Goal: Transaction & Acquisition: Book appointment/travel/reservation

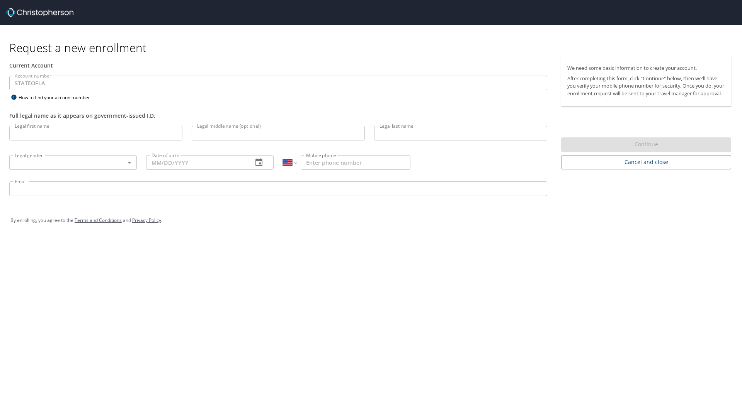
select select "US"
click at [127, 129] on input "Legal first name" at bounding box center [95, 133] width 173 height 15
type input "Delilah"
type input "[PERSON_NAME]"
type input "Journet"
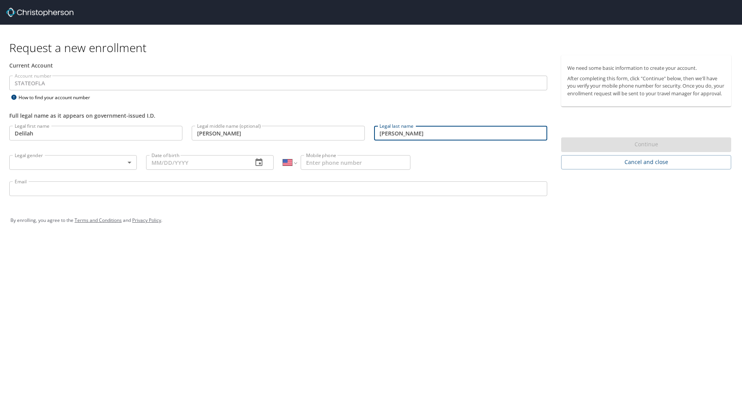
click at [85, 162] on body "Request a new enrollment Current Account Account number STATEOFLA Account numbe…" at bounding box center [371, 205] width 742 height 411
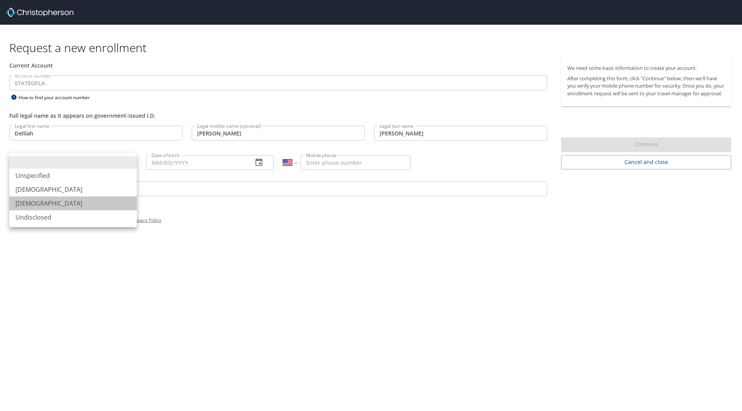
click at [75, 201] on li "Female" at bounding box center [72, 204] width 127 height 14
type input "Female"
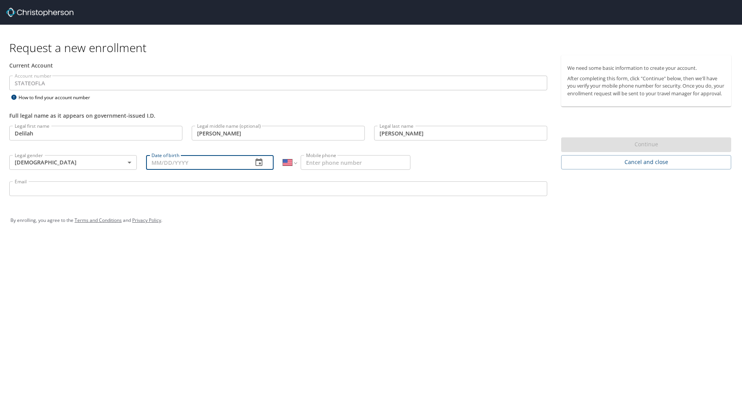
click at [180, 167] on input "Date of birth" at bounding box center [196, 162] width 100 height 15
type input "01/20/1993"
click at [310, 167] on input "Mobile phone" at bounding box center [356, 162] width 110 height 15
click at [342, 164] on input "(337) 349" at bounding box center [356, 162] width 110 height 15
type input "(337) 349-8496"
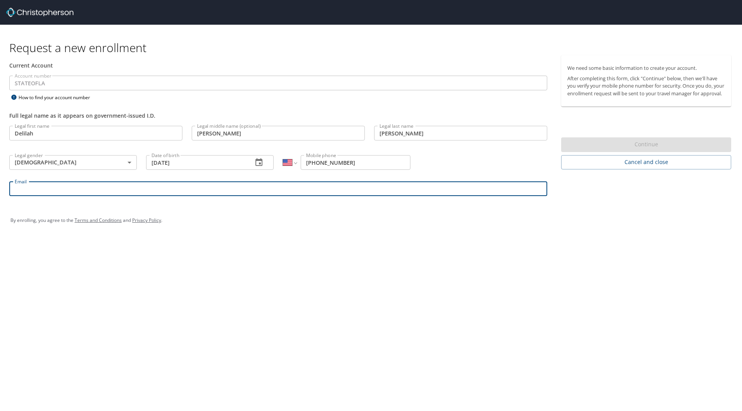
click at [404, 190] on input "Email" at bounding box center [278, 189] width 538 height 15
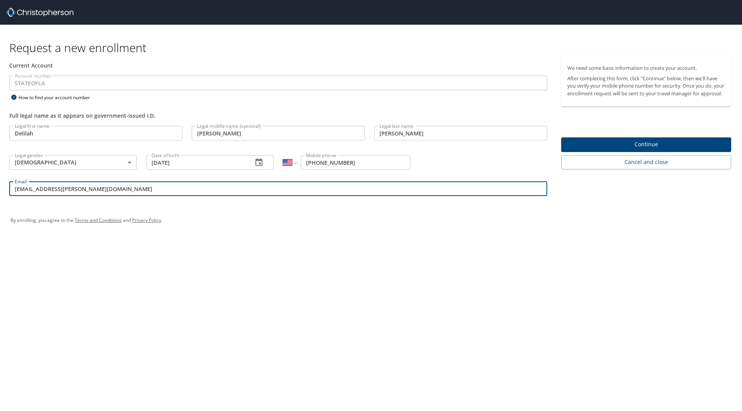
type input "delilah.journet@solacc.edu"
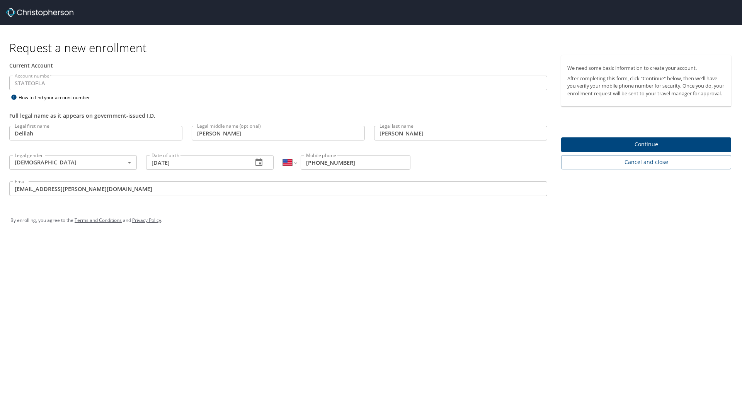
click at [586, 223] on div "By enrolling, you agree to the Terms and Conditions and Privacy Policy ." at bounding box center [370, 220] width 721 height 19
click at [329, 308] on div "Request a new enrollment Current Account Account number STATEOFLA Account numbe…" at bounding box center [371, 205] width 742 height 411
click at [613, 149] on span "Continue" at bounding box center [646, 145] width 158 height 10
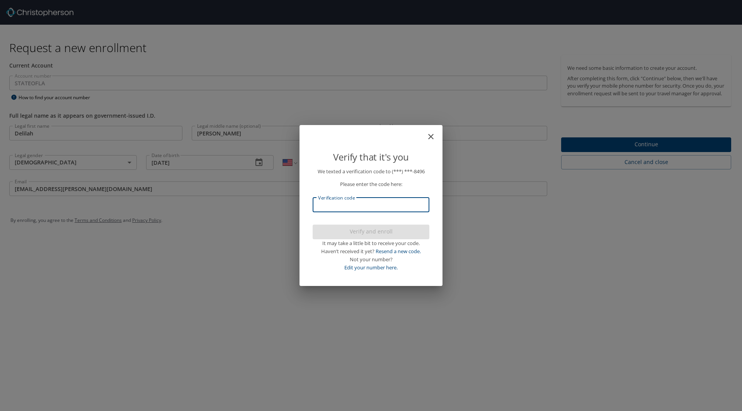
click at [385, 212] on input "Verification code" at bounding box center [371, 205] width 117 height 15
type input "172232"
click at [634, 153] on div "Verify that it's you We texted a verification code to (***) ***- 8496 Please en…" at bounding box center [371, 205] width 742 height 411
click at [387, 82] on div "Verify that it's you We texted a verification code to (***) ***- 8496 Please en…" at bounding box center [371, 205] width 742 height 411
click at [579, 149] on div "Verify that it's you We texted a verification code to (***) ***- 8496 Please en…" at bounding box center [371, 205] width 742 height 411
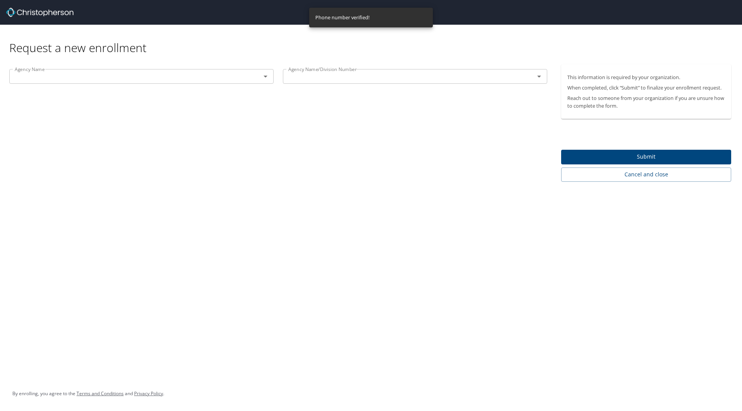
click at [96, 73] on input "text" at bounding box center [130, 76] width 237 height 10
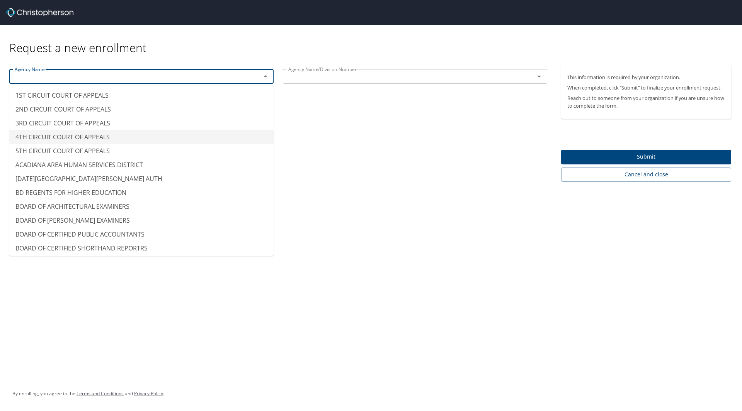
click at [384, 72] on input "text" at bounding box center [403, 76] width 237 height 10
type input "4TH CIRCUIT COURT OF APPEALS"
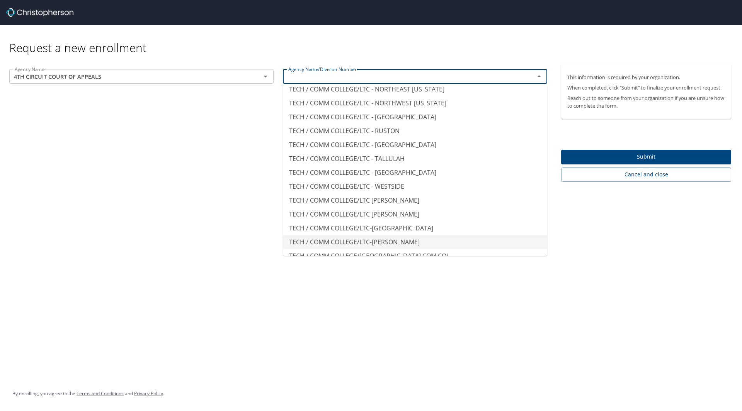
scroll to position [6567, 0]
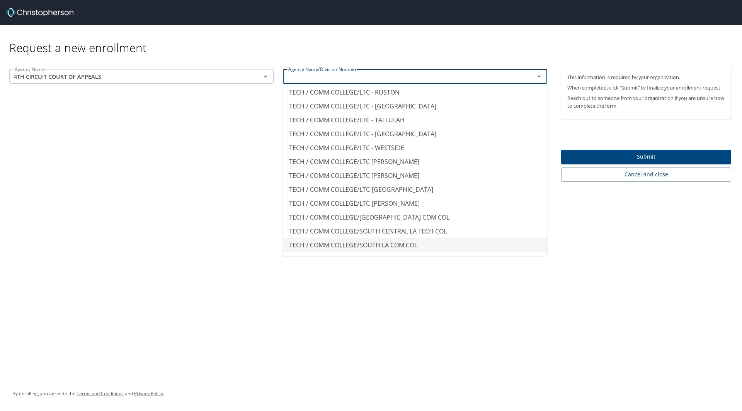
click at [395, 244] on li "TECH / COMM COLLEGE/SOUTH LA COM COL" at bounding box center [415, 245] width 264 height 14
type input "TECH / COMM COLLEGE/SOUTH LA COM COL"
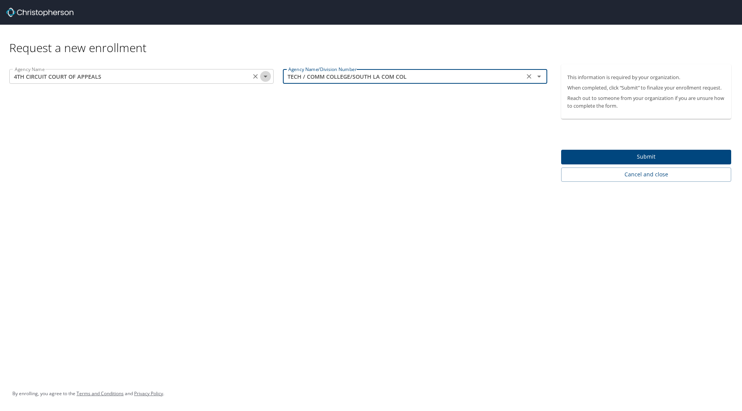
click at [264, 76] on icon "Open" at bounding box center [265, 77] width 4 height 2
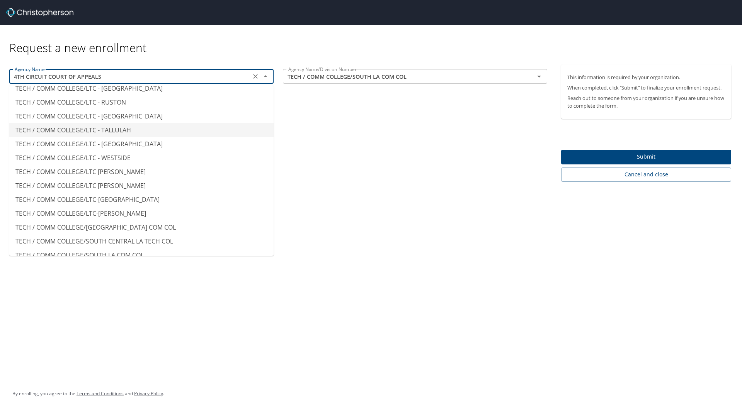
scroll to position [6609, 0]
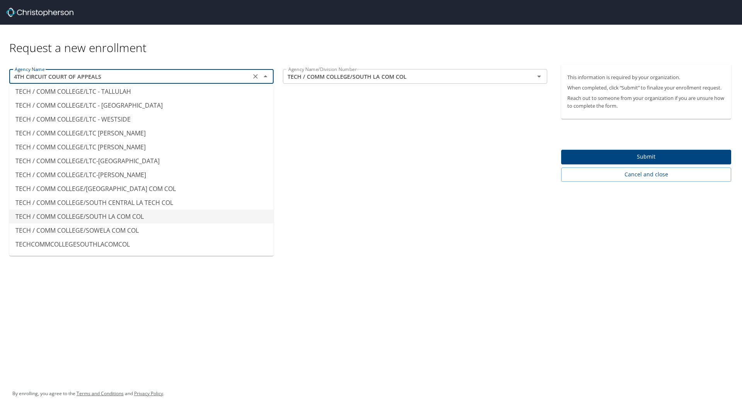
click at [197, 220] on li "TECH / COMM COLLEGE/SOUTH LA COM COL" at bounding box center [141, 217] width 264 height 14
type input "TECH / COMM COLLEGE/SOUTH LA COM COL"
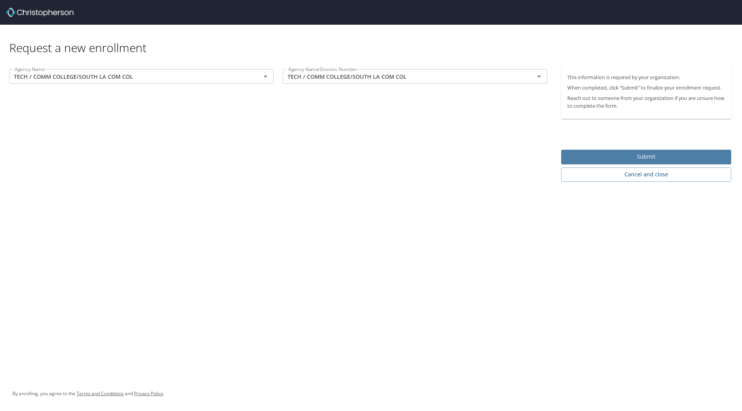
click at [631, 160] on span "Submit" at bounding box center [646, 157] width 158 height 10
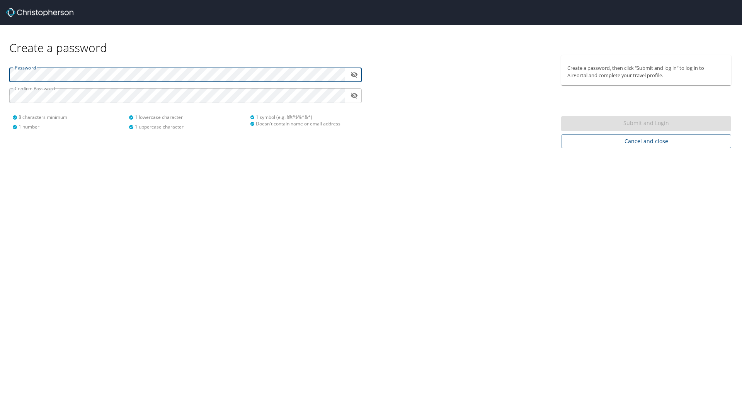
click at [353, 79] on button "toggle password visibility" at bounding box center [354, 75] width 12 height 12
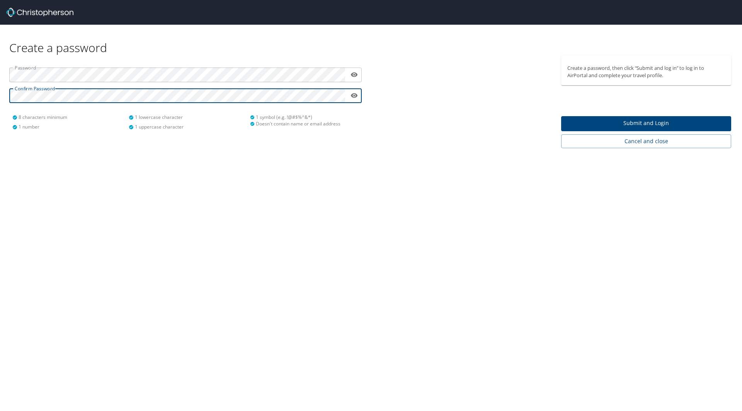
click at [353, 98] on icon "toggle password visibility" at bounding box center [354, 95] width 7 height 5
click at [357, 97] on icon "toggle password visibility" at bounding box center [353, 95] width 7 height 7
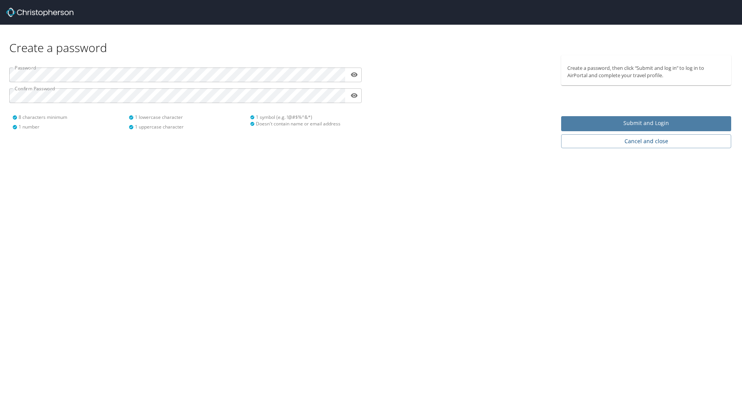
click at [581, 127] on span "Submit and Login" at bounding box center [646, 124] width 158 height 10
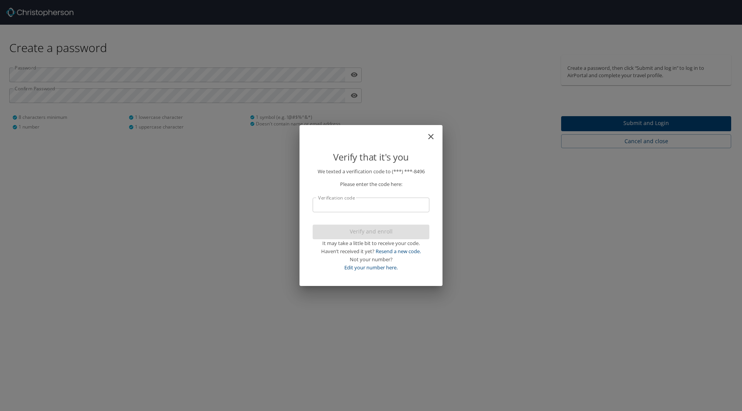
click at [383, 212] on input "Verification code" at bounding box center [371, 205] width 117 height 15
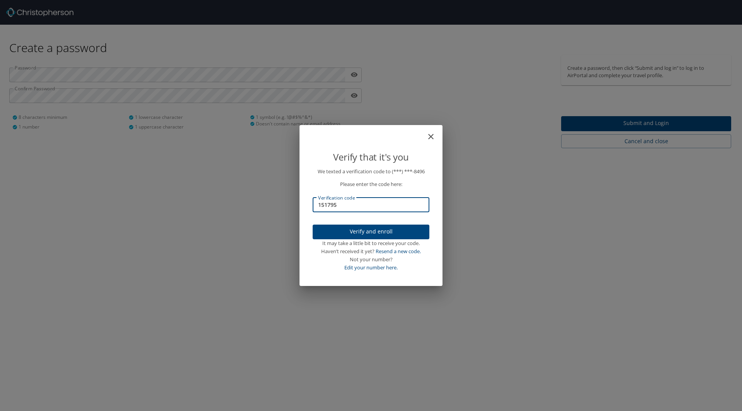
type input "151795"
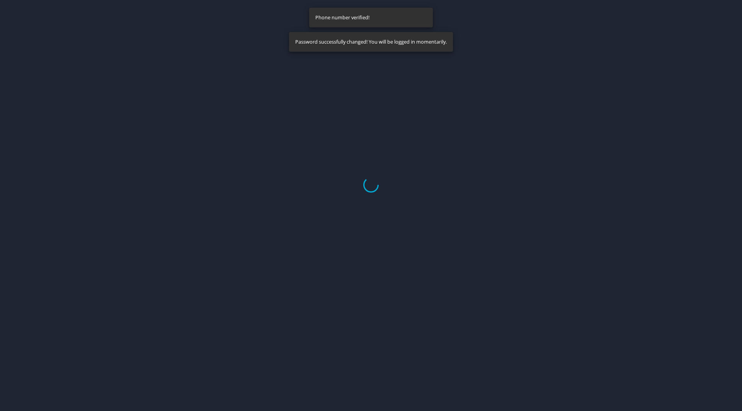
select select "US"
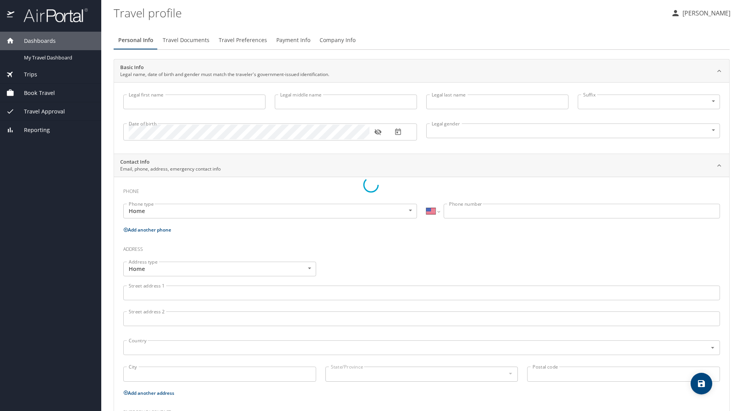
type input "Delilah"
type input "Marie"
type input "Journet"
type input "[DEMOGRAPHIC_DATA]"
select select "US"
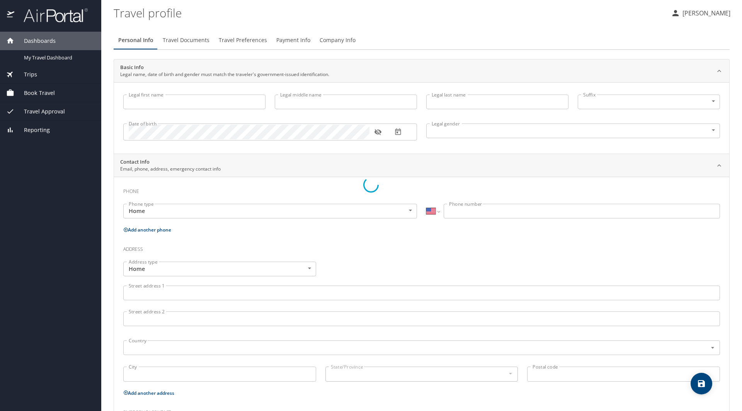
select select "US"
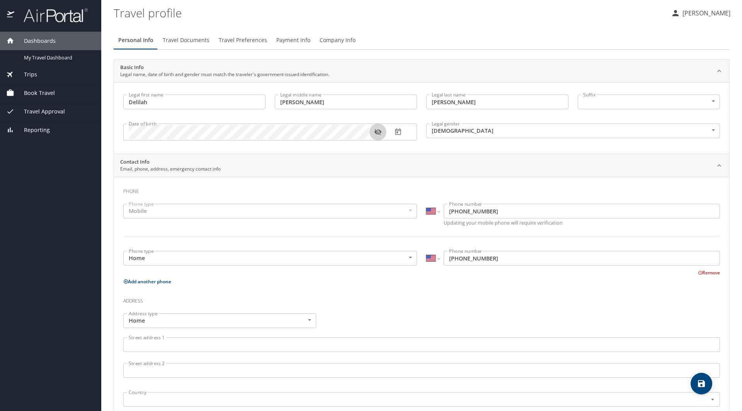
click at [380, 135] on icon "button" at bounding box center [377, 132] width 7 height 6
click at [316, 214] on div "Mobile" at bounding box center [270, 211] width 294 height 15
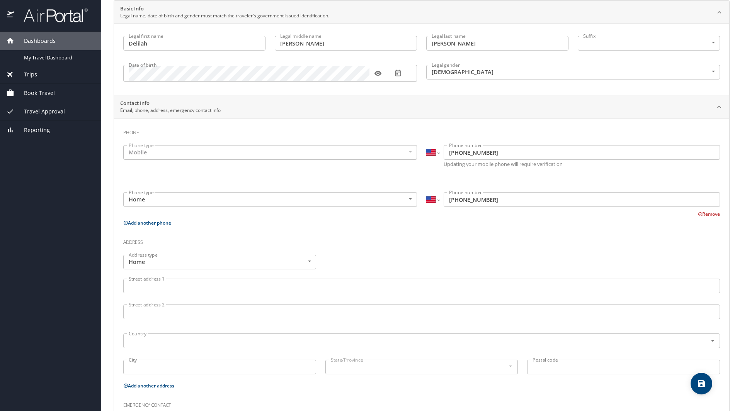
scroll to position [77, 0]
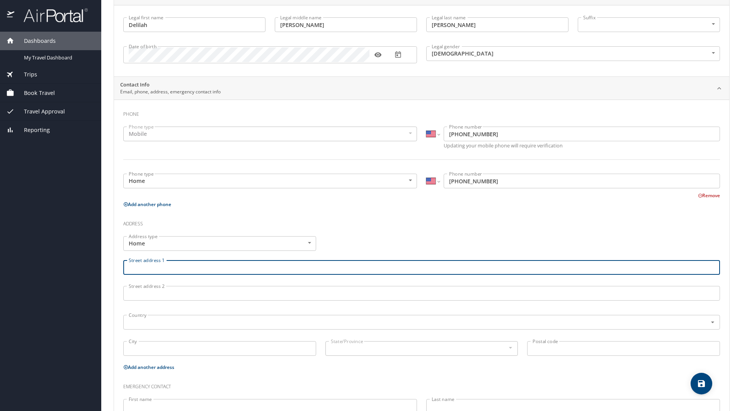
click at [304, 265] on input "Street address 1" at bounding box center [421, 267] width 596 height 15
type input "136 Micah Edward Drive"
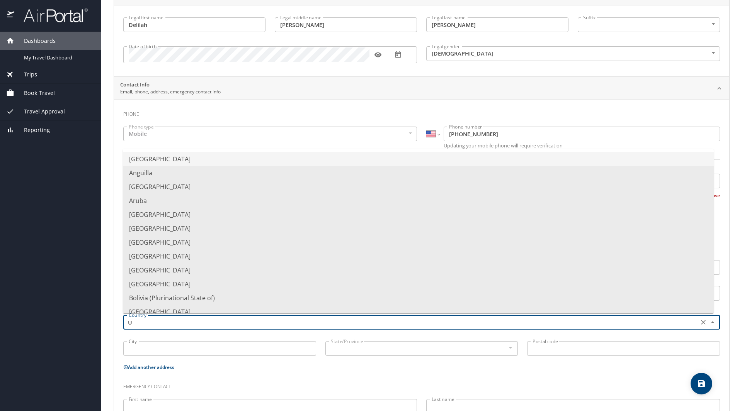
click at [357, 161] on li "United States of America" at bounding box center [418, 159] width 591 height 14
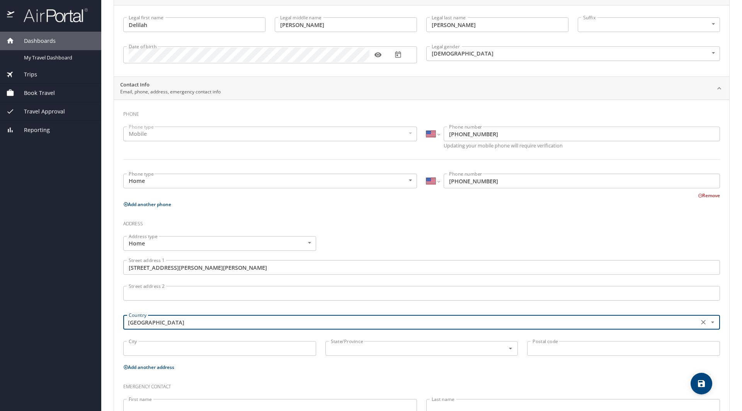
type input "United States of America"
click at [249, 343] on input "City" at bounding box center [219, 348] width 193 height 15
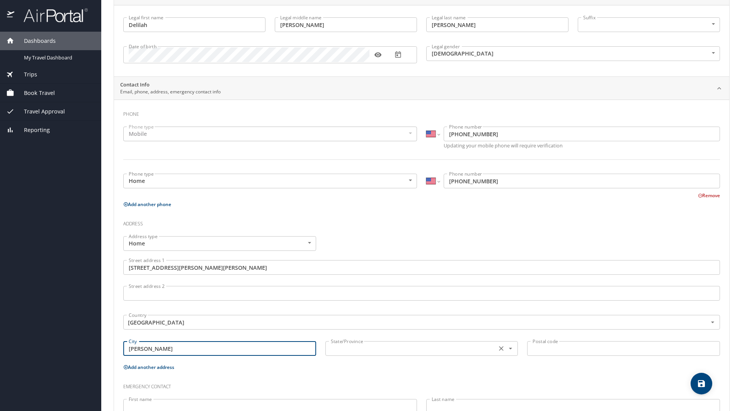
type input "Maurice"
click at [396, 348] on input "text" at bounding box center [410, 349] width 165 height 10
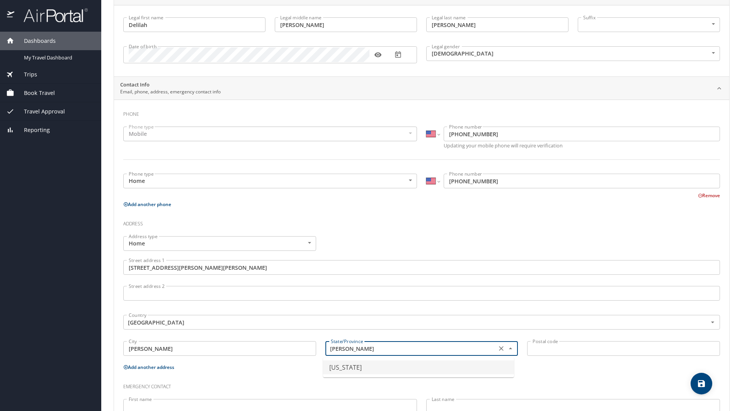
click at [422, 372] on li "Louisiana" at bounding box center [418, 368] width 191 height 14
type input "Louisiana"
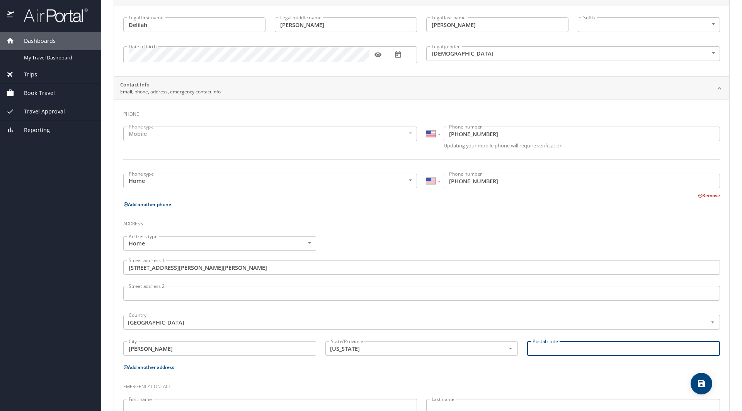
click at [537, 345] on input "Postal code" at bounding box center [623, 348] width 193 height 15
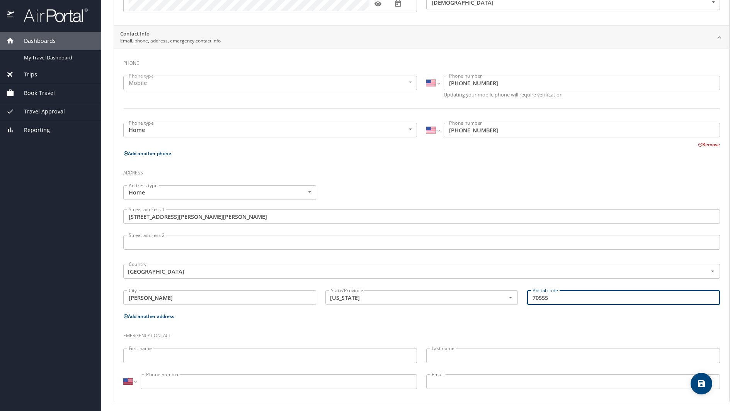
scroll to position [132, 0]
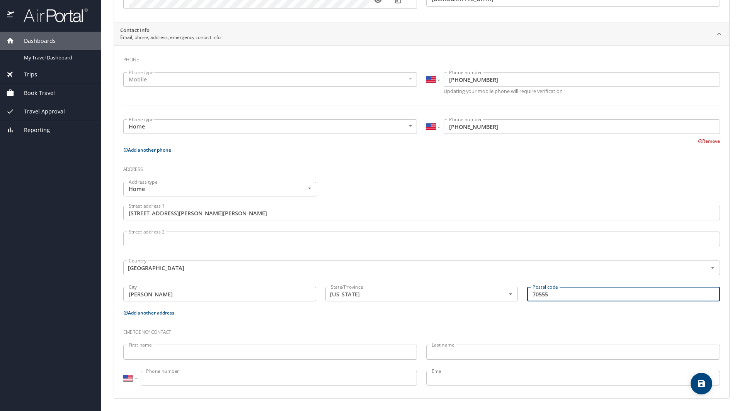
type input "70555"
click at [302, 349] on input "First name" at bounding box center [270, 352] width 294 height 15
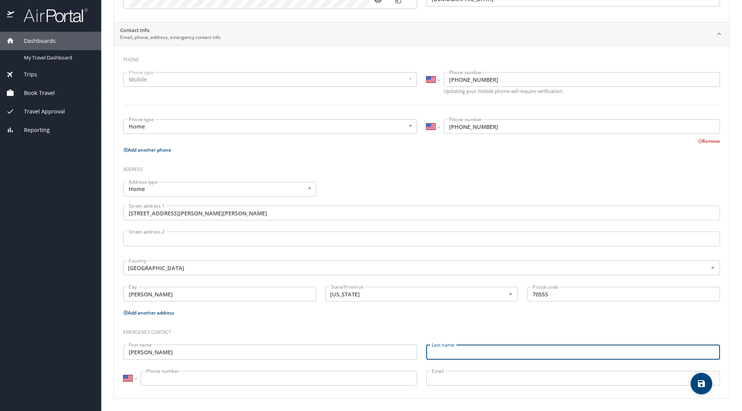
click at [302, 349] on input "Johnell Journet" at bounding box center [270, 352] width 294 height 15
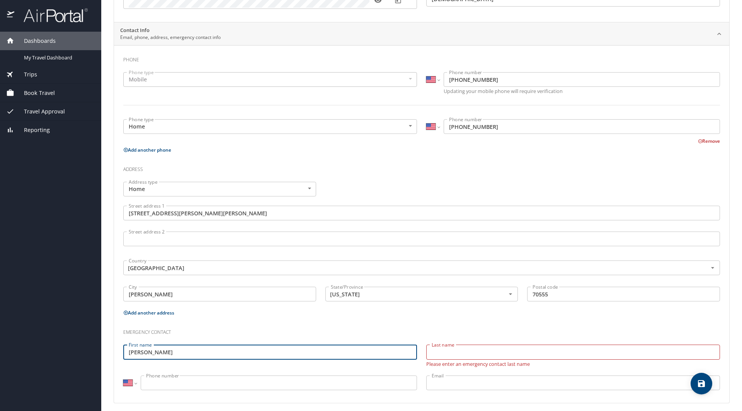
type input "Johnell"
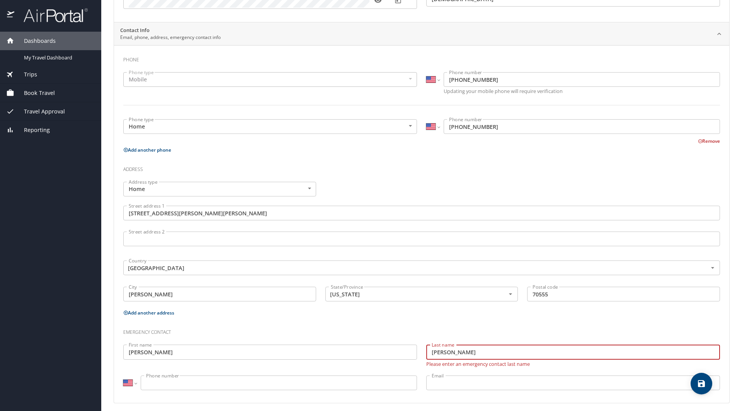
type input "Journet"
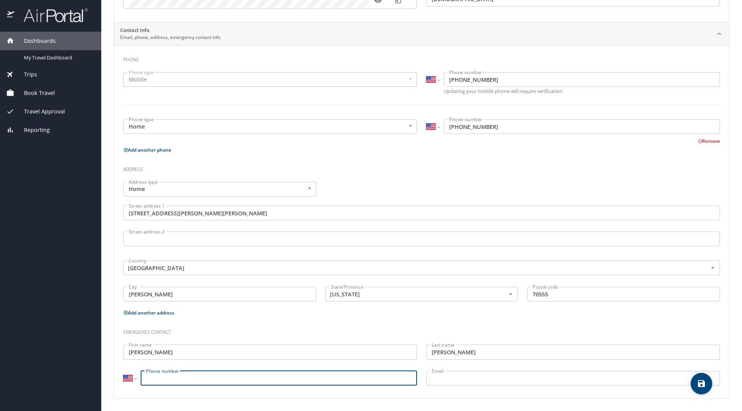
click at [285, 378] on input "Phone number" at bounding box center [279, 378] width 276 height 15
type input "(512) 760-3475"
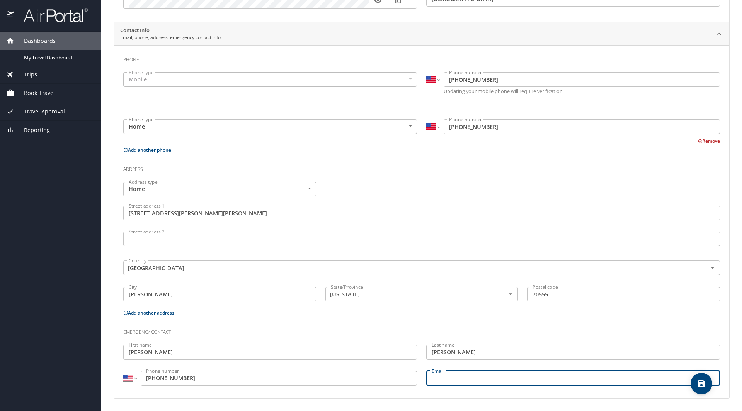
click at [448, 380] on input "Email" at bounding box center [573, 378] width 294 height 15
type input "ikippa@gmail.com"
click at [521, 395] on div "Phone Phone type Mobile Mobile Phone type International Afghanistan Åland Islan…" at bounding box center [421, 221] width 615 height 353
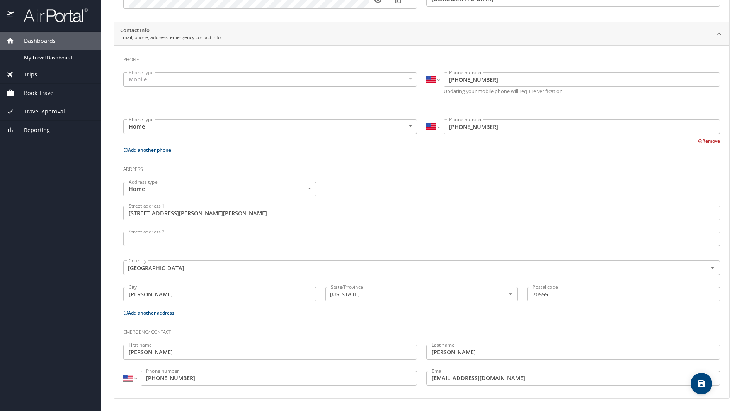
click at [723, 391] on div "Contact Info Email, phone, address, emergency contact info Phone Phone type Mob…" at bounding box center [422, 210] width 616 height 377
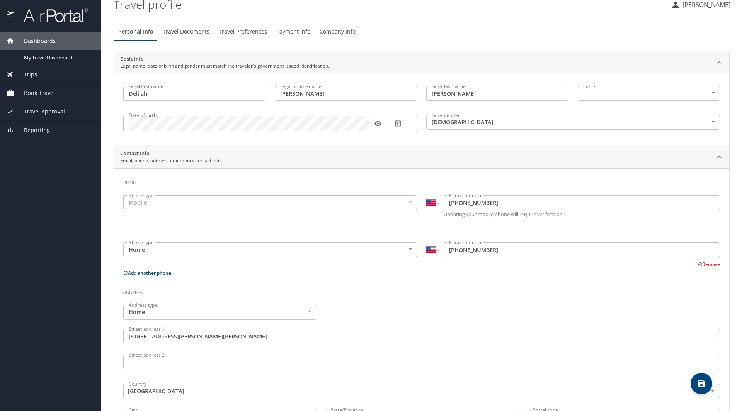
scroll to position [0, 0]
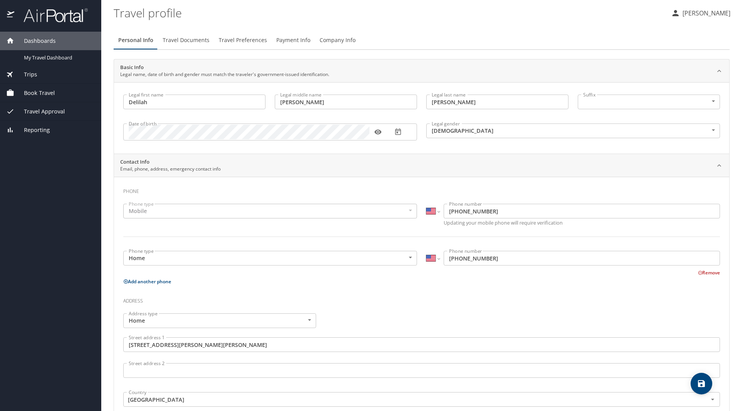
click at [359, 63] on div "Basic Info Legal name, date of birth and gender must match the traveler's gover…" at bounding box center [421, 70] width 615 height 23
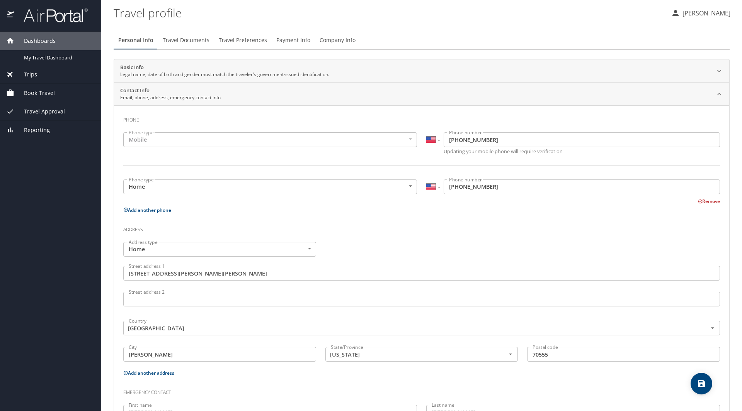
click at [359, 63] on div "Basic Info Legal name, date of birth and gender must match the traveler's gover…" at bounding box center [421, 70] width 615 height 23
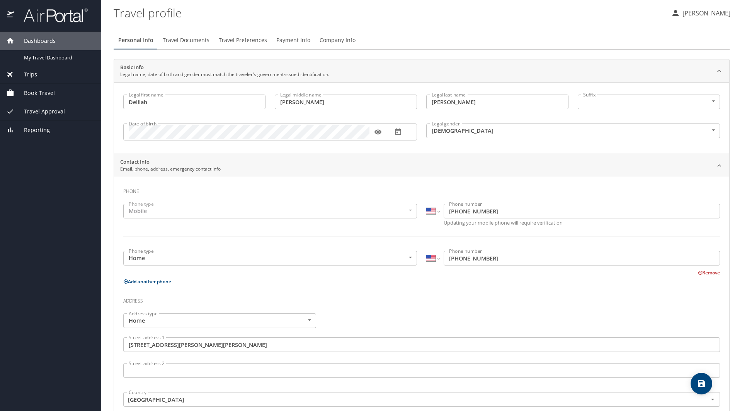
click at [184, 39] on span "Travel Documents" at bounding box center [186, 41] width 47 height 10
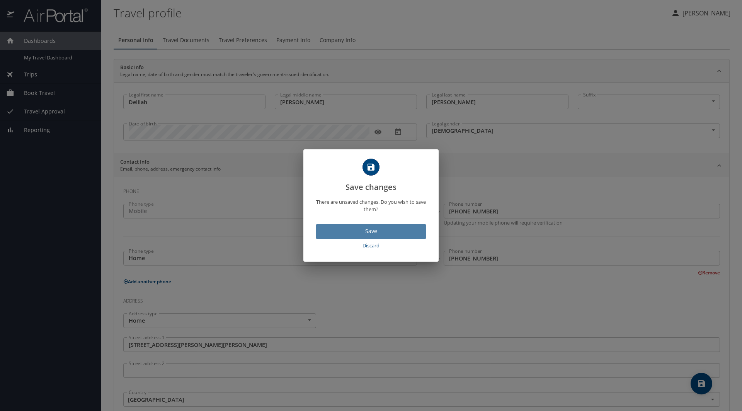
click at [364, 229] on span "Save" at bounding box center [371, 232] width 98 height 10
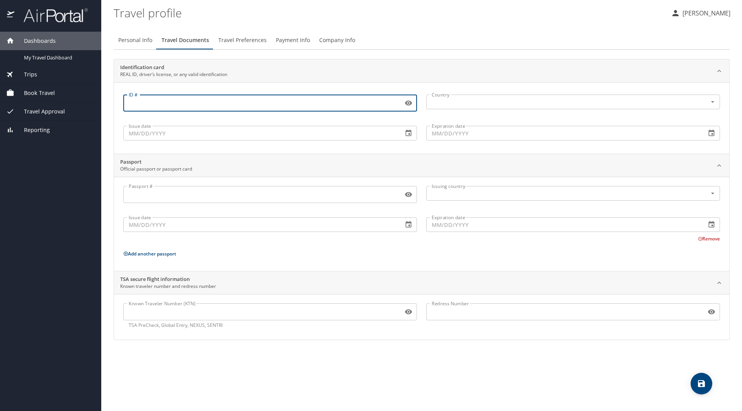
click at [230, 104] on input "ID #" at bounding box center [261, 103] width 277 height 15
type input "012039556"
click at [436, 105] on input "text" at bounding box center [561, 102] width 266 height 10
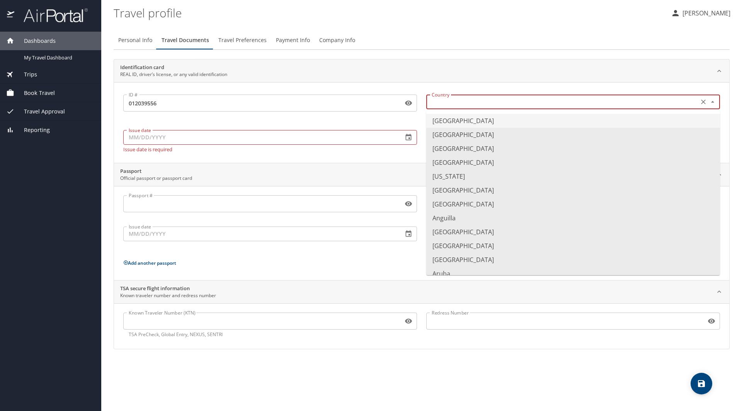
click at [452, 118] on li "United States of America" at bounding box center [573, 121] width 294 height 14
type input "United States of America"
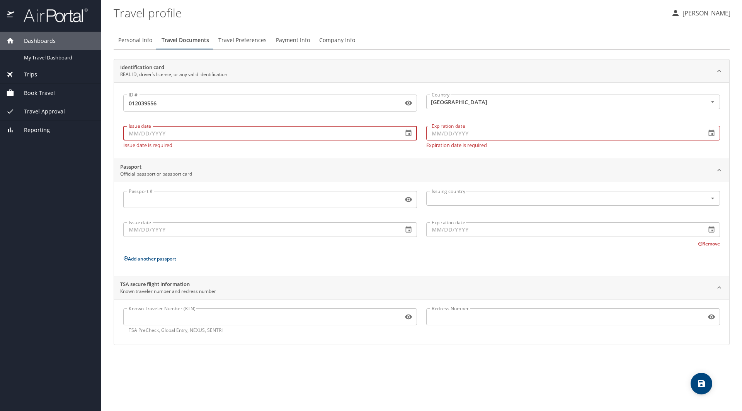
click at [271, 134] on input "Issue date" at bounding box center [259, 133] width 273 height 15
type input "01/13/2025"
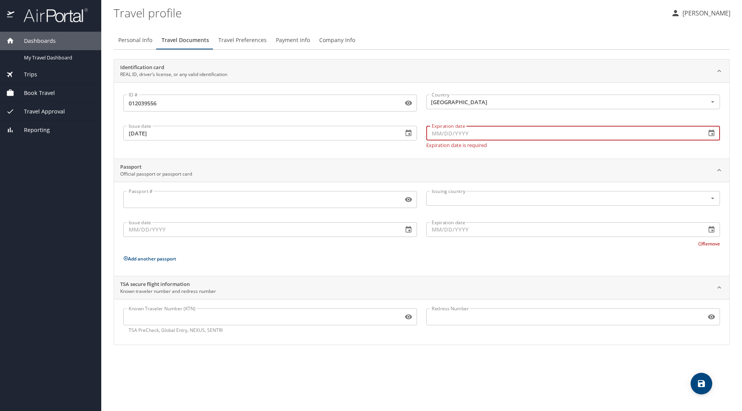
click at [492, 136] on input "Expiration date" at bounding box center [562, 133] width 273 height 15
type input "01/20/2030"
click at [293, 203] on div "Passport #" at bounding box center [270, 199] width 294 height 17
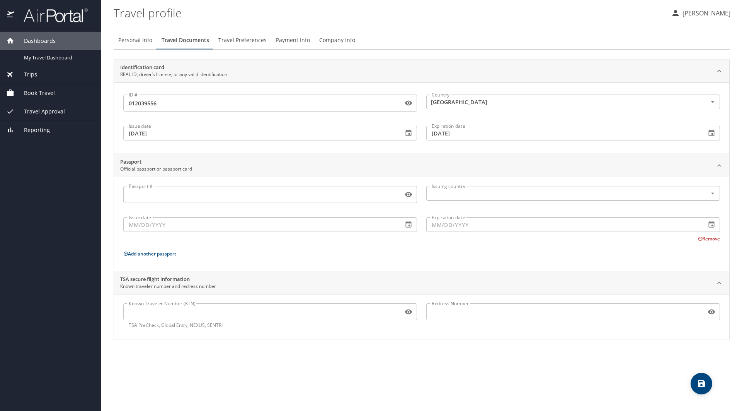
click at [507, 372] on div "Personal Info Travel Documents Travel Preferences Payment Info Company Info Ide…" at bounding box center [422, 218] width 616 height 387
click at [239, 39] on span "Travel Preferences" at bounding box center [242, 41] width 48 height 10
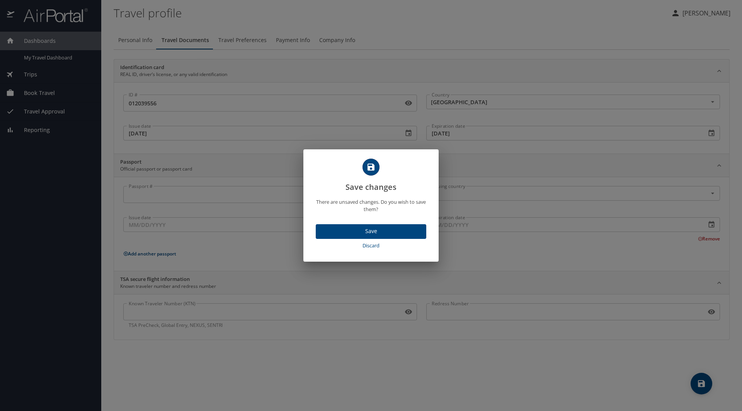
click at [360, 228] on span "Save" at bounding box center [371, 232] width 98 height 10
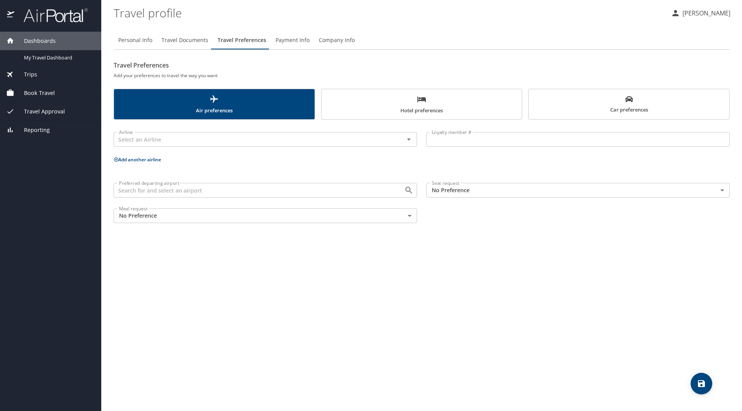
click at [501, 190] on body "Dashboards My Travel Dashboard Trips Current / Future Trips Past Trips Trips Mi…" at bounding box center [371, 205] width 742 height 411
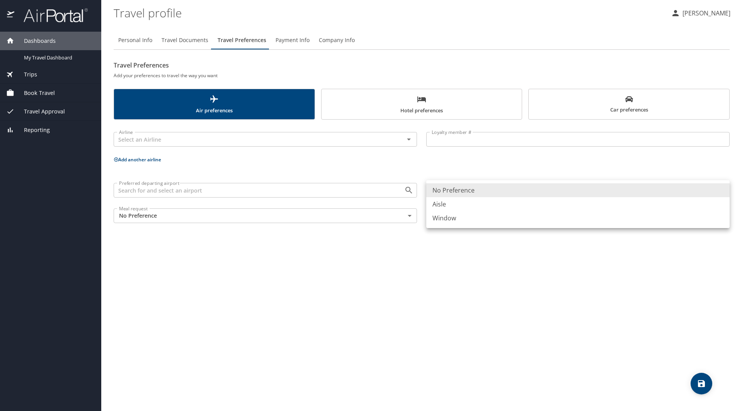
click at [502, 218] on li "Window" at bounding box center [577, 218] width 303 height 14
type input "Window"
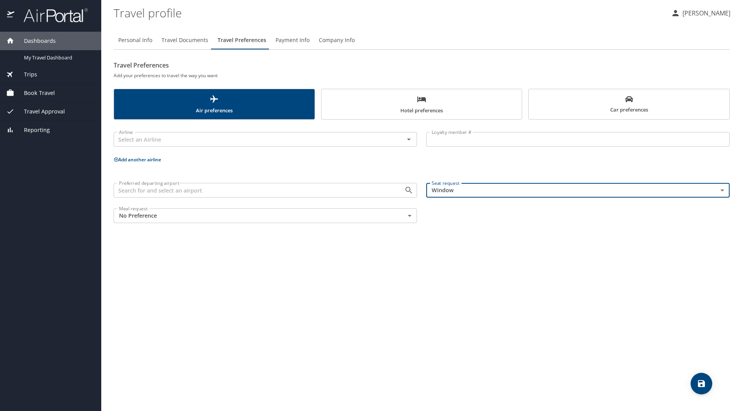
click at [289, 46] on button "Payment Info" at bounding box center [292, 40] width 43 height 19
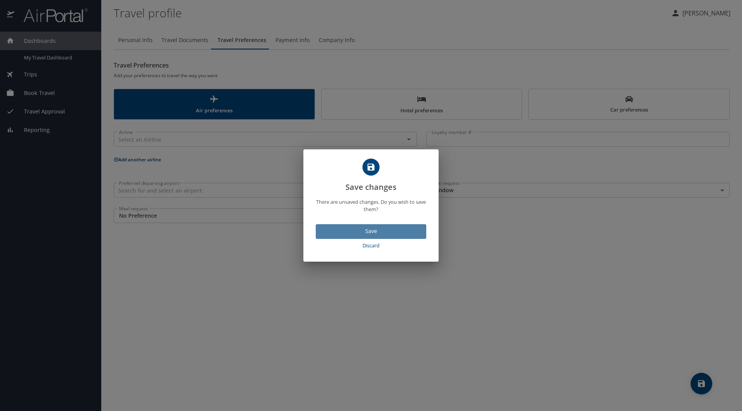
click at [372, 229] on span "Save" at bounding box center [371, 232] width 98 height 10
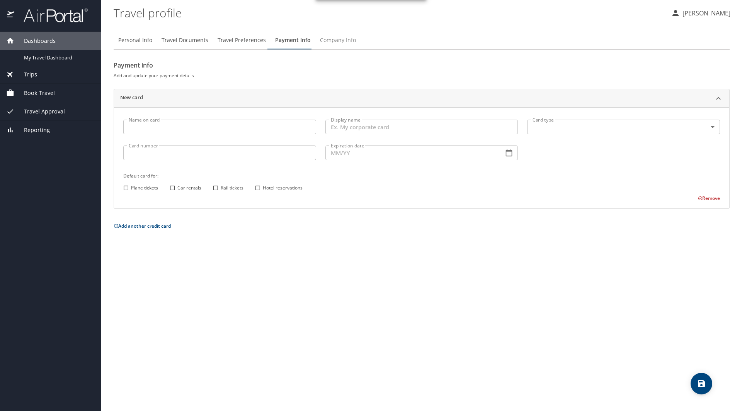
click at [322, 37] on span "Company Info" at bounding box center [338, 41] width 36 height 10
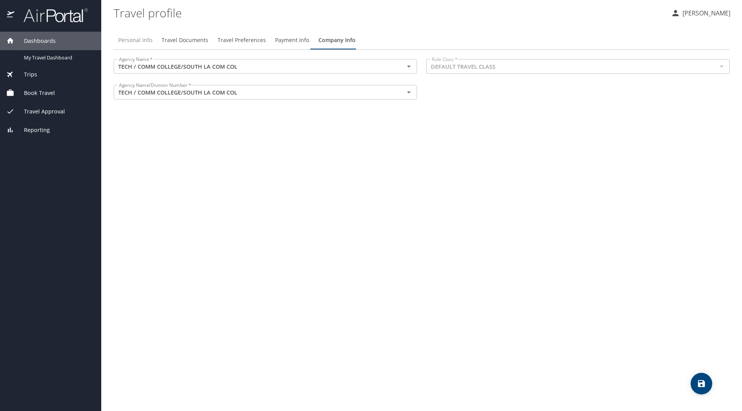
click at [134, 43] on span "Personal Info" at bounding box center [135, 41] width 34 height 10
select select "US"
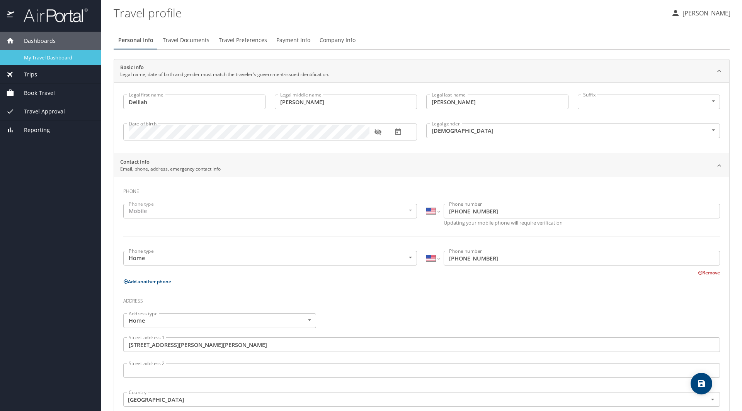
click at [78, 62] on link "My Travel Dashboard" at bounding box center [50, 57] width 101 height 15
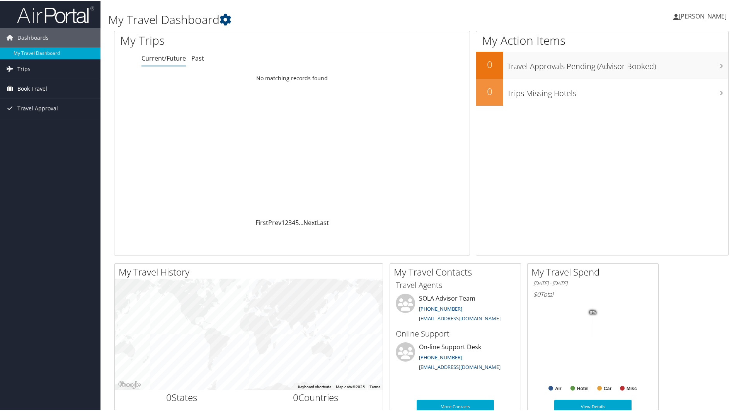
click at [19, 86] on span "Book Travel" at bounding box center [32, 87] width 30 height 19
click at [61, 144] on link "Travel Approval" at bounding box center [50, 142] width 100 height 19
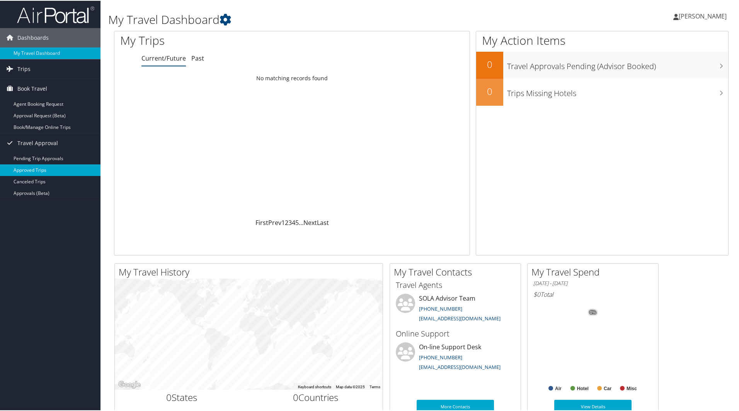
click at [35, 172] on link "Approved Trips" at bounding box center [50, 170] width 100 height 12
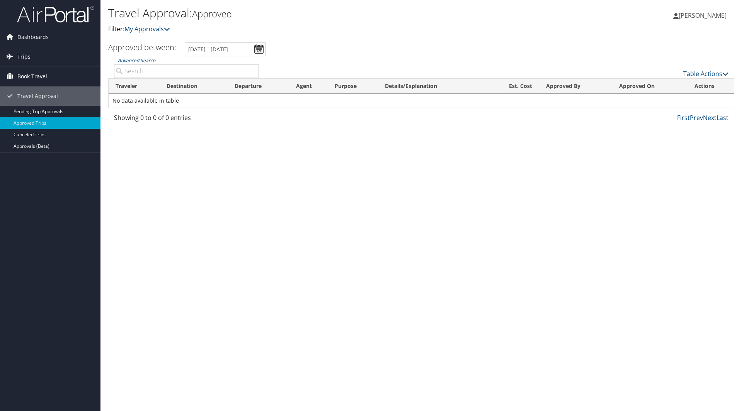
click at [38, 76] on span "Book Travel" at bounding box center [32, 76] width 30 height 19
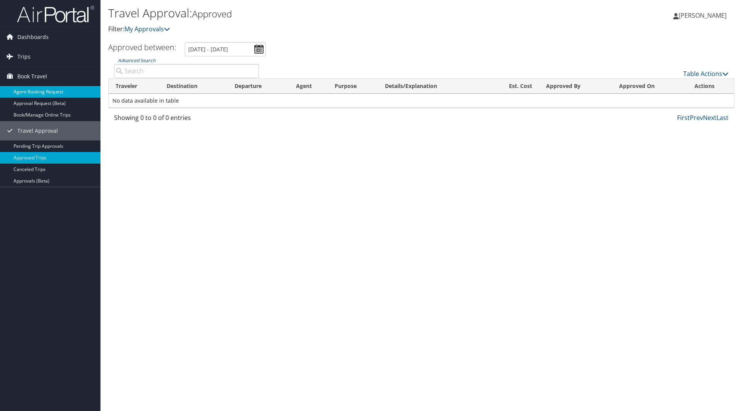
click at [68, 91] on link "Agent Booking Request" at bounding box center [50, 92] width 100 height 12
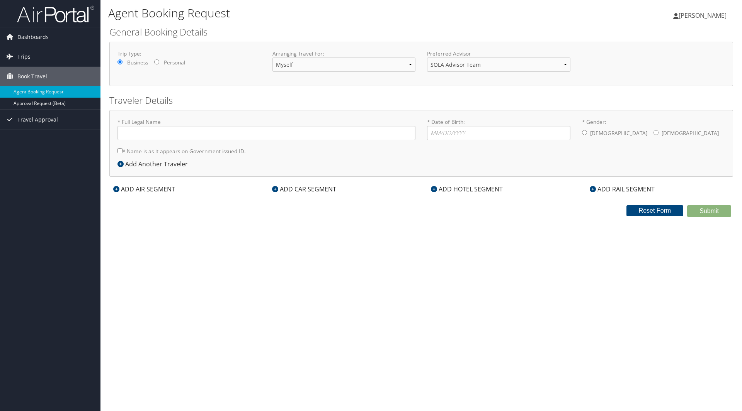
type input "[PERSON_NAME] [PERSON_NAME]"
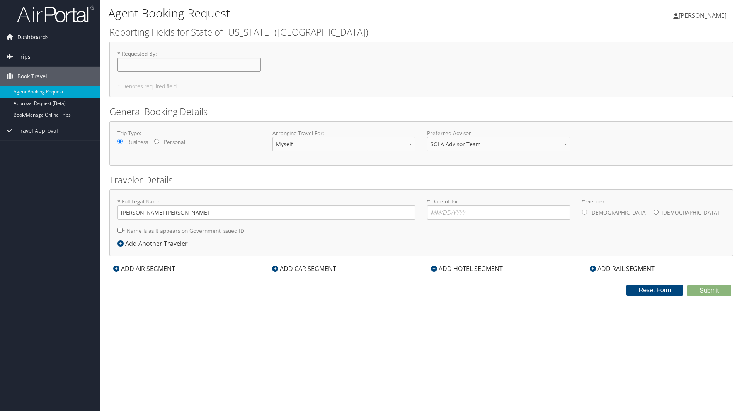
click at [219, 62] on input "* Requested By : Required" at bounding box center [188, 65] width 143 height 14
click at [462, 216] on input "* Date of Birth: Invalid Date" at bounding box center [498, 213] width 143 height 14
type input "01/20/1993"
click at [653, 214] on input "* Gender: Male Female" at bounding box center [655, 212] width 5 height 5
radio input "true"
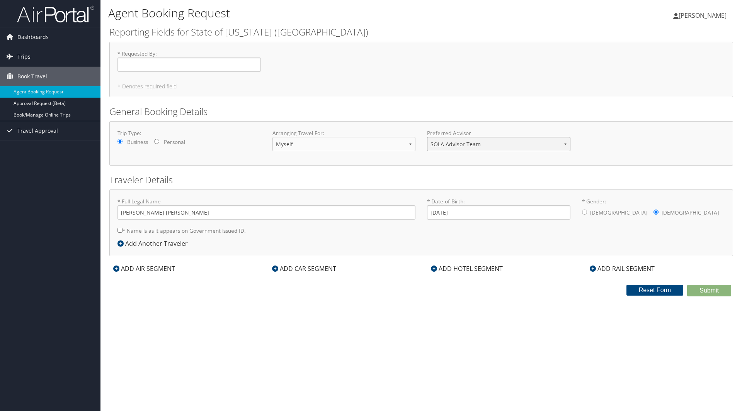
click at [555, 146] on select "SOLA Advisor Team" at bounding box center [498, 144] width 143 height 14
click at [118, 232] on input "* Name is as it appears on Government issued ID." at bounding box center [119, 230] width 5 height 5
checkbox input "true"
click at [160, 54] on label "* Requested By : Required" at bounding box center [188, 61] width 143 height 22
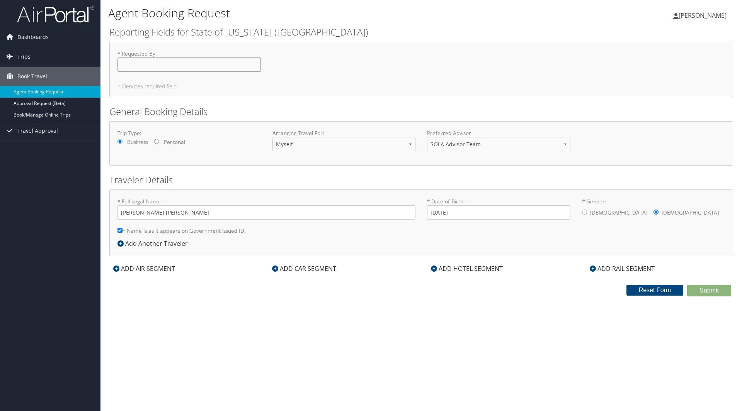
click at [160, 58] on input "* Requested By : Required" at bounding box center [188, 65] width 143 height 14
type input "Delilah Marie Journet"
click at [151, 267] on div "ADD AIR SEGMENT" at bounding box center [144, 268] width 70 height 9
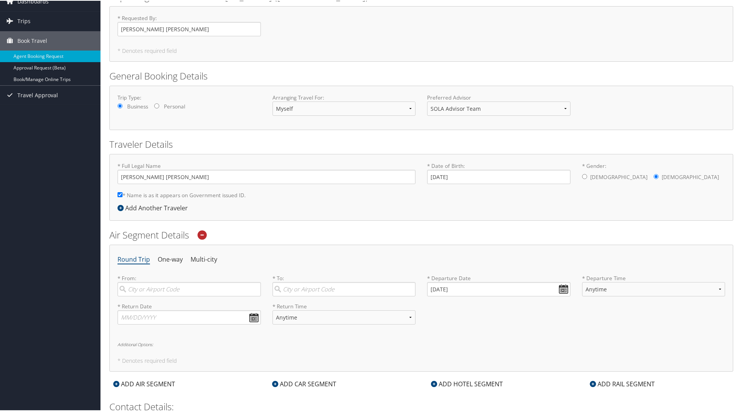
scroll to position [77, 0]
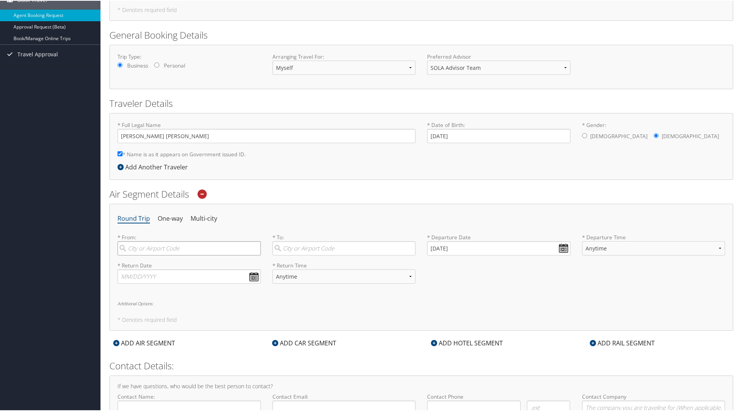
click at [197, 250] on input "search" at bounding box center [188, 248] width 143 height 14
click at [190, 285] on div "Lafayette (LFT LA)" at bounding box center [190, 284] width 133 height 10
click at [190, 255] on input "Lafaye" at bounding box center [188, 248] width 143 height 14
type input "Lafayette (LFT LA)"
click at [324, 250] on input "search" at bounding box center [343, 248] width 143 height 14
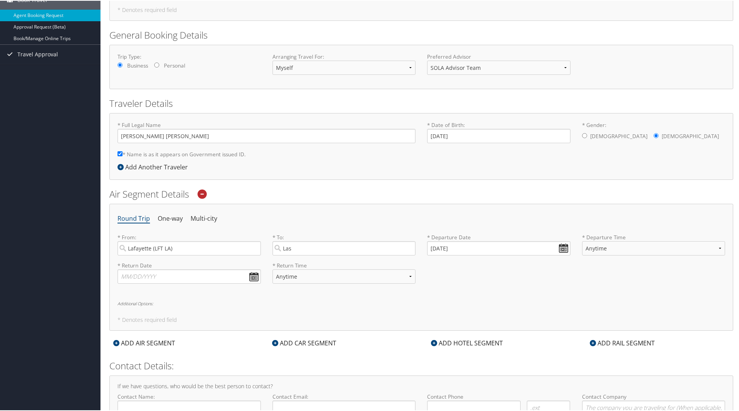
click at [349, 240] on label "* To: Las Las Vegas (HSH NV) City 5025 5025 Las Vegas (LAS NV) City 6681 6681 L…" at bounding box center [343, 244] width 143 height 22
click at [349, 241] on input "Las" at bounding box center [343, 248] width 143 height 14
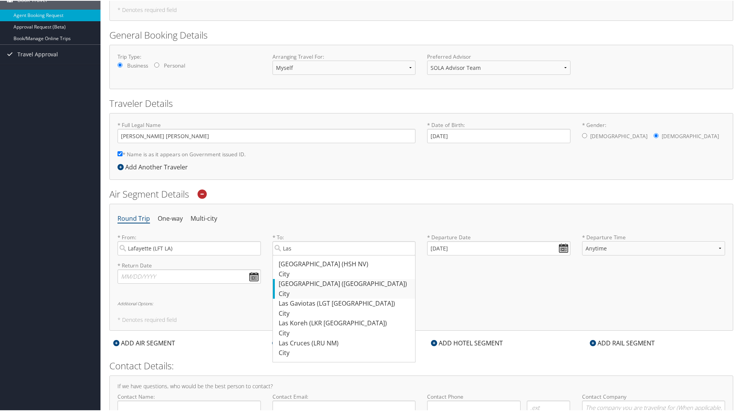
click at [345, 287] on div "Las Vegas (LAS NV)" at bounding box center [345, 284] width 133 height 10
click at [345, 255] on input "Las" at bounding box center [343, 248] width 143 height 14
type input "Las Vegas (LAS NV)"
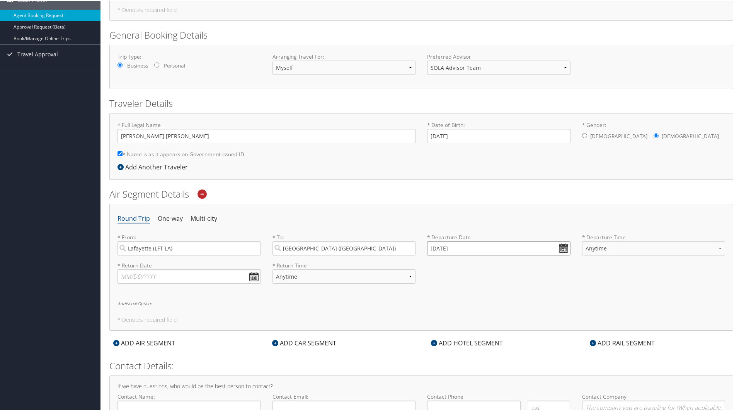
click at [558, 249] on input "09/10/2025" at bounding box center [498, 248] width 143 height 14
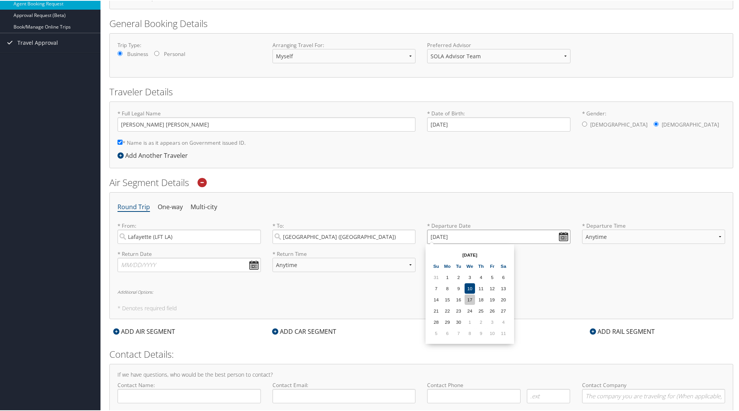
scroll to position [85, 0]
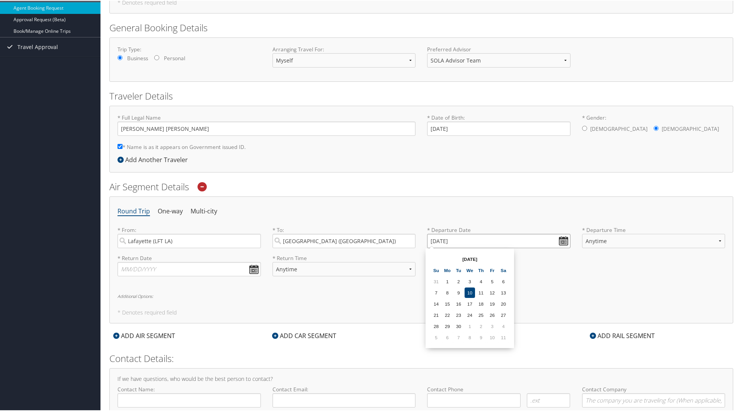
click at [433, 241] on input "09/10/2025" at bounding box center [498, 240] width 143 height 14
click at [492, 260] on th "Sep 2025" at bounding box center [469, 258] width 55 height 10
click at [434, 242] on input "09/10/2025" at bounding box center [498, 240] width 143 height 14
click at [560, 241] on input "Invalid date" at bounding box center [498, 240] width 143 height 14
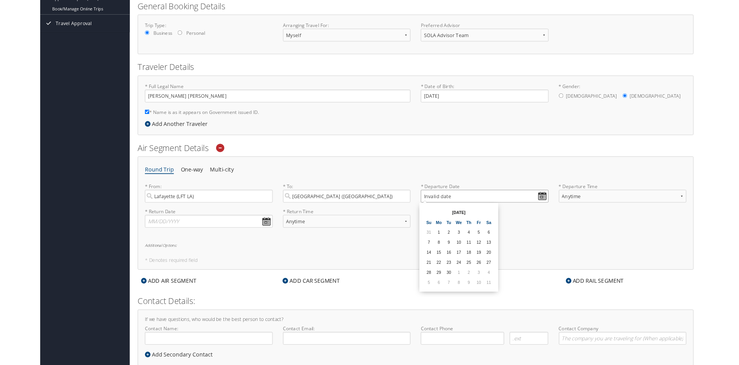
scroll to position [123, 0]
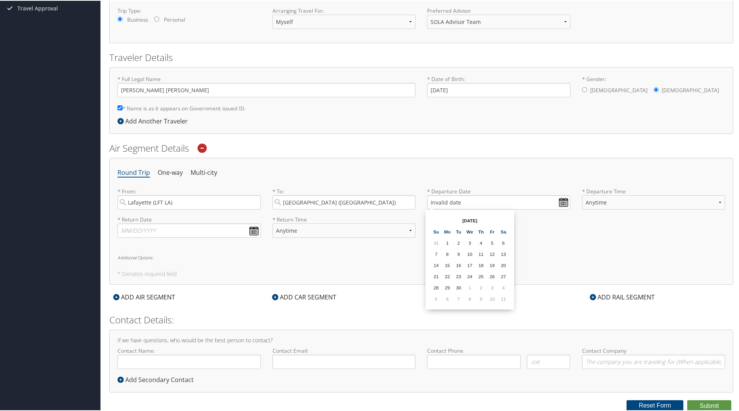
click at [470, 217] on th "Sep 2025" at bounding box center [469, 220] width 55 height 10
click at [512, 276] on div "From Invalid date To Invalid date Sep 2025 Su Mo Tu We Th Fr Sa 31 1 2 3 4 5 6 …" at bounding box center [469, 259] width 88 height 100
click at [438, 202] on input "Invalid date" at bounding box center [498, 202] width 143 height 14
click at [465, 202] on input "Invalid date" at bounding box center [498, 202] width 143 height 14
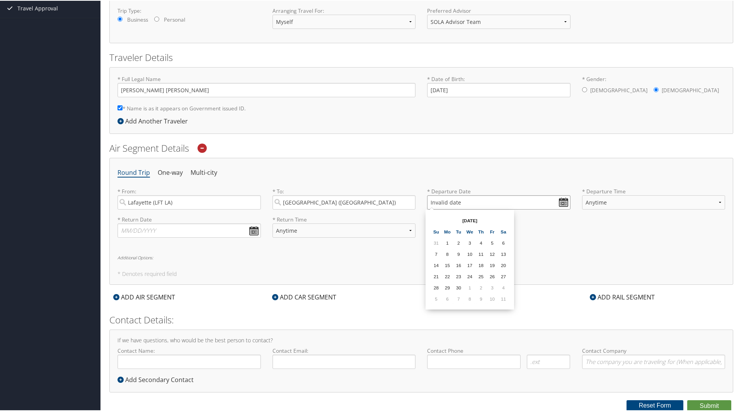
click at [461, 202] on input "Invalid date" at bounding box center [498, 202] width 143 height 14
click at [567, 201] on input "Invalid date" at bounding box center [498, 202] width 143 height 14
click at [470, 220] on th "Sep 2025" at bounding box center [469, 220] width 55 height 10
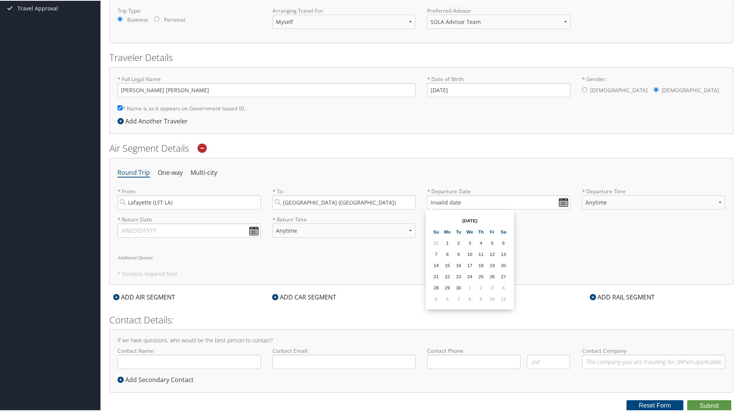
click at [499, 229] on th "Sa" at bounding box center [503, 231] width 10 height 10
click at [501, 230] on th "Sa" at bounding box center [503, 231] width 10 height 10
click at [502, 231] on th "Sa" at bounding box center [503, 231] width 10 height 10
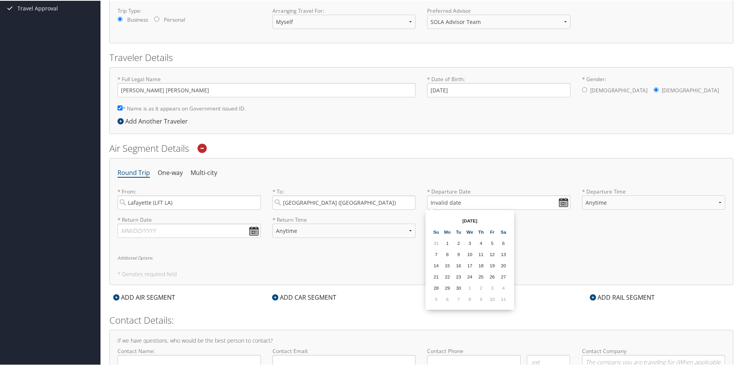
click at [511, 270] on div "From Invalid date To Invalid date Sep 2025 Su Mo Tu We Th Fr Sa 31 1 2 3 4 5 6 …" at bounding box center [469, 259] width 88 height 100
click at [510, 270] on div "Sep 2025 Su Mo Tu We Th Fr Sa 31 1 2 3 4 5 6 7 8 9 10 11 12 13 14 15 16 17 18 1…" at bounding box center [469, 258] width 82 height 93
click at [443, 219] on th "Sep 2025" at bounding box center [469, 220] width 55 height 10
click at [475, 221] on th "Sep 2025" at bounding box center [469, 220] width 55 height 10
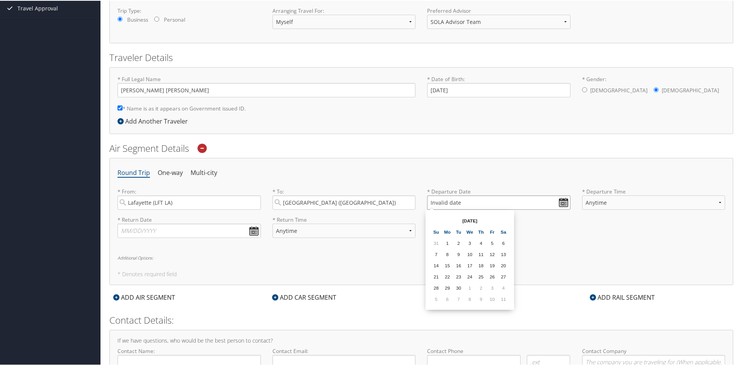
click at [567, 198] on input "Invalid date" at bounding box center [498, 202] width 143 height 14
click at [563, 201] on input "Invalid date" at bounding box center [498, 202] width 143 height 14
click at [248, 227] on input "text" at bounding box center [188, 230] width 143 height 14
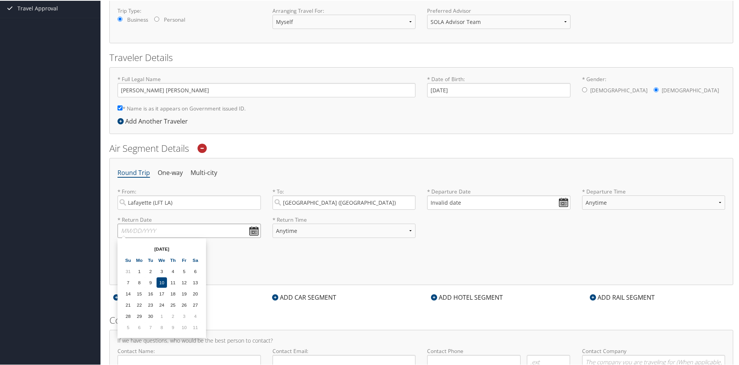
click at [249, 228] on input "text" at bounding box center [188, 230] width 143 height 14
click at [318, 227] on select "Anytime Early Morning (5AM-7AM) Morning (7AM-12PM) Afternoon (12PM-5PM) Evening…" at bounding box center [343, 230] width 143 height 14
click at [472, 234] on div "* Return Date Dates must be valid * Return Time Anytime Early Morning (5AM-7AM)…" at bounding box center [421, 229] width 619 height 28
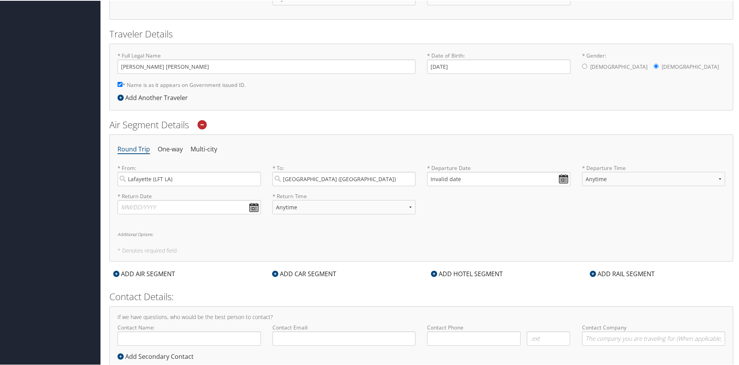
scroll to position [170, 0]
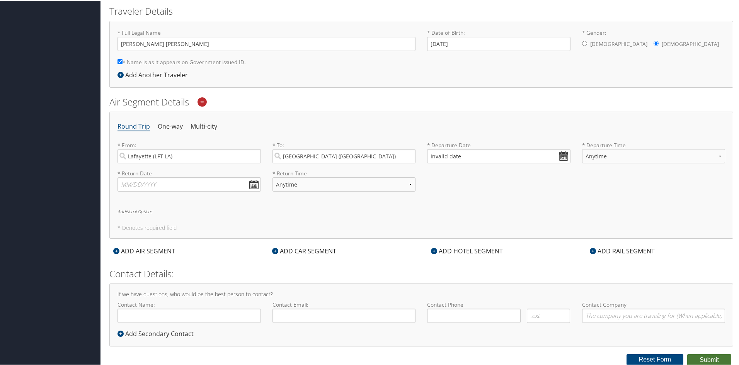
click at [698, 356] on button "Submit" at bounding box center [709, 359] width 44 height 12
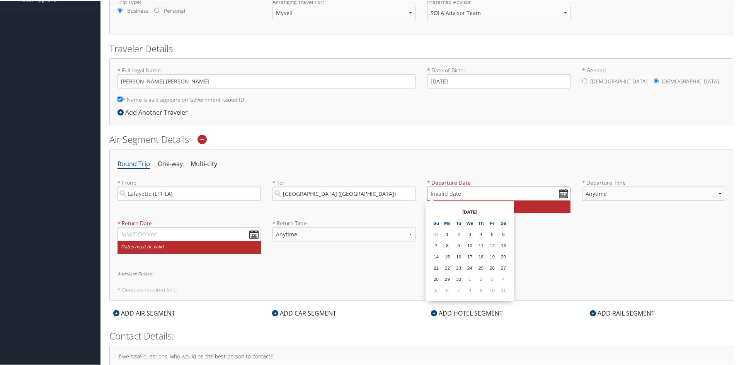
scroll to position [117, 0]
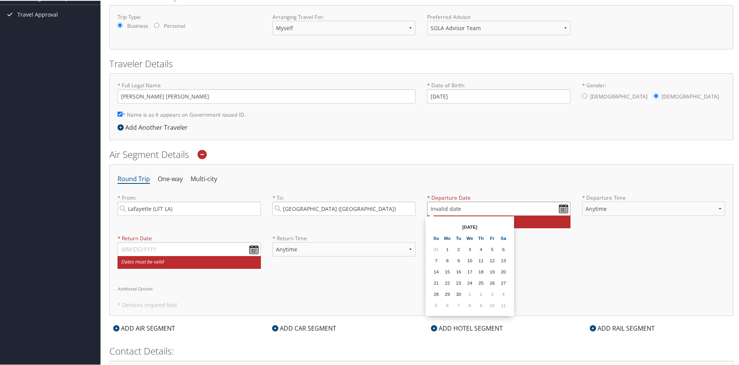
click at [431, 207] on input "Invalid date" at bounding box center [498, 208] width 143 height 14
click at [429, 207] on input "Invalid date" at bounding box center [498, 208] width 143 height 14
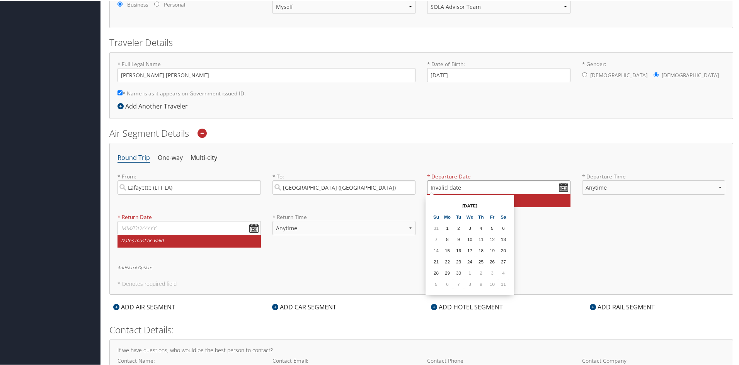
scroll to position [156, 0]
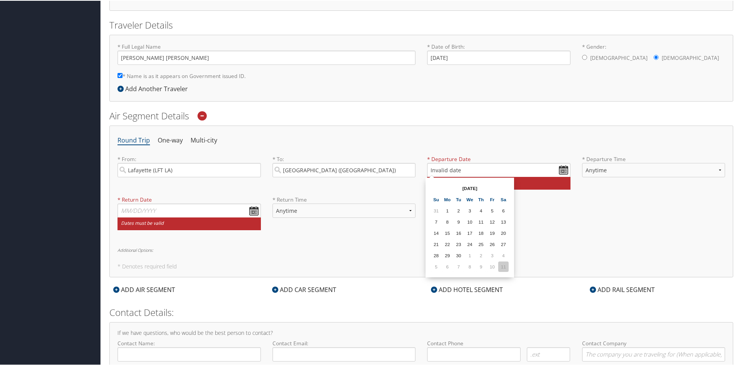
click at [502, 270] on td "11" at bounding box center [503, 266] width 10 height 10
click at [434, 169] on input "10/11/2025" at bounding box center [498, 169] width 143 height 14
click at [556, 174] on input "Invalid date" at bounding box center [498, 169] width 143 height 14
click at [479, 225] on td "11" at bounding box center [481, 221] width 10 height 10
click at [435, 169] on input "09/11/2025" at bounding box center [498, 169] width 143 height 14
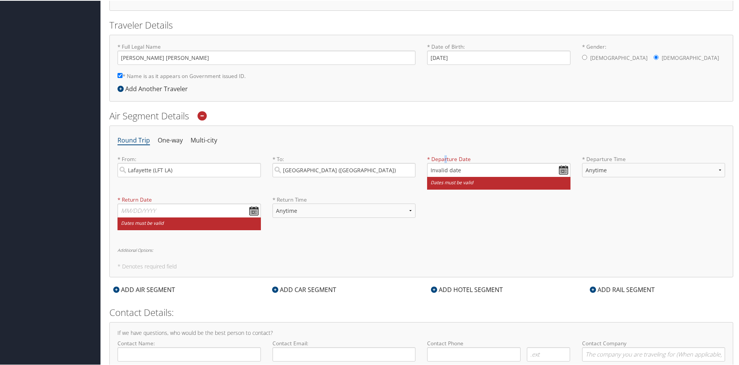
click at [442, 162] on label "* Departure Date" at bounding box center [498, 159] width 143 height 8
click at [439, 170] on input "Invalid date" at bounding box center [498, 169] width 143 height 14
click at [446, 172] on input "Invalid date" at bounding box center [498, 169] width 143 height 14
click at [428, 173] on input "Invalid date" at bounding box center [498, 169] width 143 height 14
click at [458, 168] on input "Invalid date" at bounding box center [498, 169] width 143 height 14
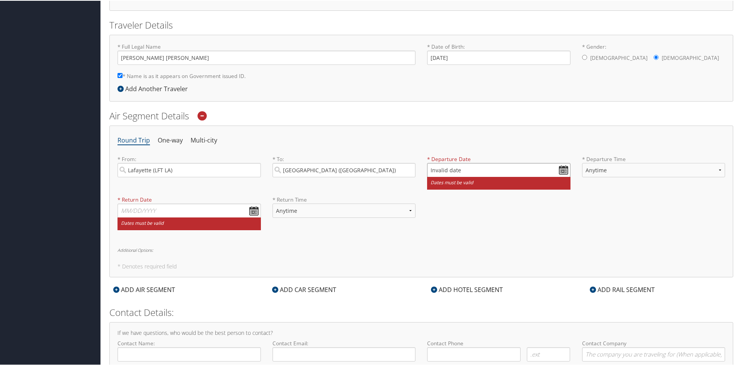
click at [458, 168] on input "Invalid date" at bounding box center [498, 169] width 143 height 14
click at [430, 177] on div "From Invalid date To Invalid date Sep 2025 Su Mo Tu We Th Fr Sa 31 1 2 3 4 5 6 …" at bounding box center [469, 227] width 88 height 100
click at [500, 265] on td "11" at bounding box center [503, 266] width 10 height 10
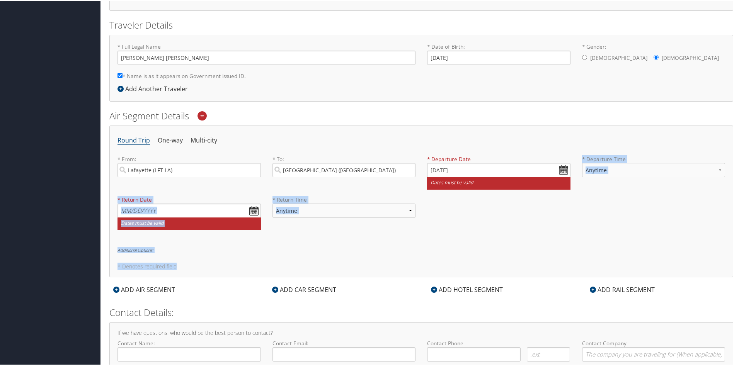
drag, startPoint x: 500, startPoint y: 265, endPoint x: 475, endPoint y: 177, distance: 91.2
click at [475, 177] on div "Round Trip One-way Multi-city * From: Lafayette (LFT LA) Required * To: Las Veg…" at bounding box center [420, 201] width 623 height 152
click at [509, 186] on small "Dates must be valid" at bounding box center [498, 182] width 143 height 13
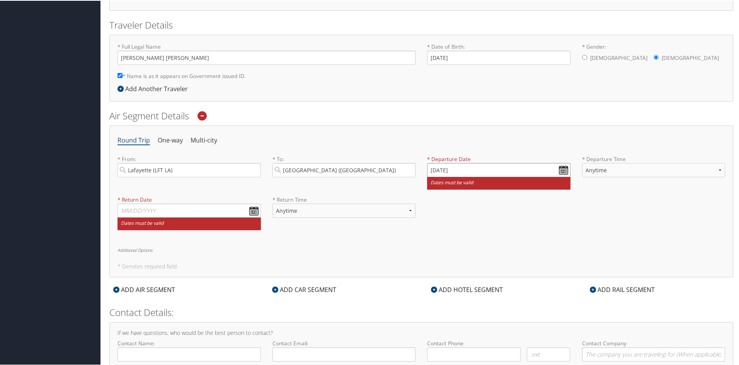
click at [561, 170] on input "10/11/2025" at bounding box center [498, 169] width 143 height 14
click at [461, 222] on td "9" at bounding box center [458, 221] width 10 height 10
click at [432, 172] on input "09/09/2025" at bounding box center [498, 169] width 143 height 14
click at [433, 170] on input "09/09/2025" at bounding box center [498, 169] width 143 height 14
type input "Invalid date"
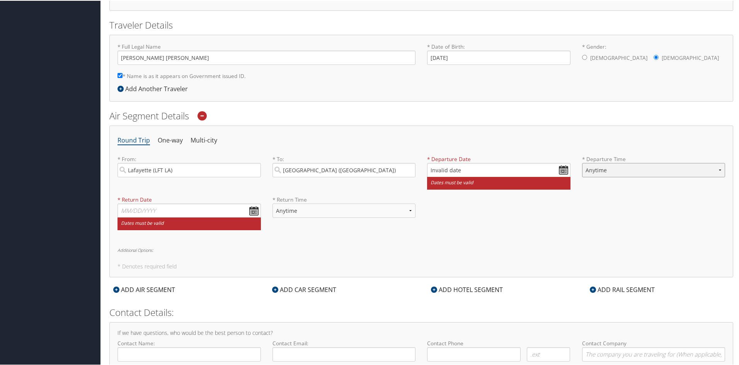
click at [608, 168] on select "Anytime Early Morning (5AM-7AM) Morning (7AM-12PM) Afternoon (12PM-5PM) Evening…" at bounding box center [653, 169] width 143 height 14
click at [610, 168] on select "Anytime Early Morning (5AM-7AM) Morning (7AM-12PM) Afternoon (12PM-5PM) Evening…" at bounding box center [653, 169] width 143 height 14
click at [246, 212] on input "text" at bounding box center [188, 210] width 143 height 14
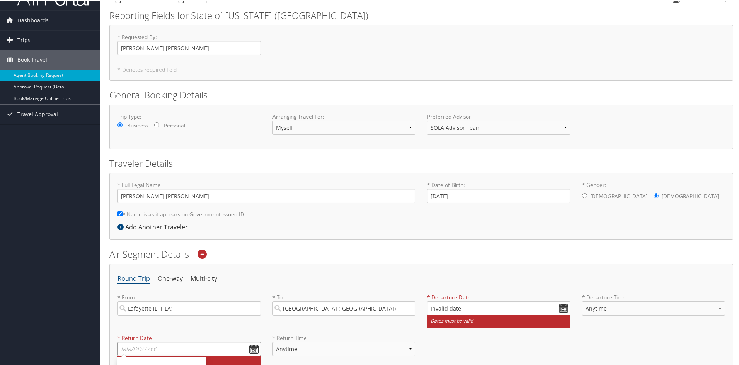
scroll to position [194, 0]
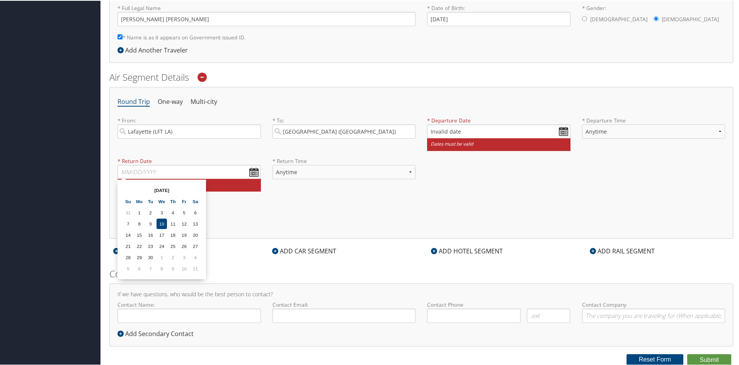
click at [161, 190] on th "Sep 2025" at bounding box center [161, 189] width 55 height 10
click at [178, 195] on table "Sep 2025 Su Mo Tu We Th Fr Sa 31 1 2 3 4 5 6 7 8 9 10 11 12 13 14 15 16 17 18 1…" at bounding box center [161, 228] width 79 height 90
drag, startPoint x: 182, startPoint y: 204, endPoint x: 194, endPoint y: 205, distance: 12.4
click at [185, 205] on th "Fr" at bounding box center [184, 200] width 10 height 10
click at [205, 204] on div "From 09/10/2025 To 09/10/2025 Sep 2025 Su Mo Tu We Th Fr Sa 31 1 2 3 4 5 6 7 8 …" at bounding box center [161, 229] width 88 height 100
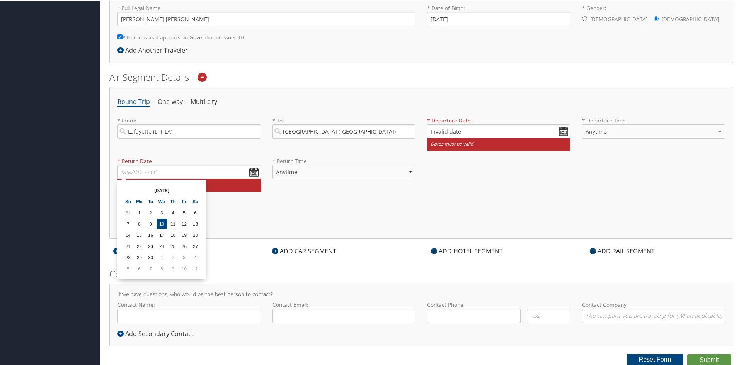
click at [203, 208] on div "From 09/10/2025 To 09/10/2025 Sep 2025 Su Mo Tu We Th Fr Sa 31 1 2 3 4 5 6 7 8 …" at bounding box center [161, 229] width 88 height 100
drag, startPoint x: 202, startPoint y: 209, endPoint x: 207, endPoint y: 216, distance: 8.8
click at [204, 213] on div "From 09/10/2025 To 09/10/2025 Sep 2025 Su Mo Tu We Th Fr Sa 31 1 2 3 4 5 6 7 8 …" at bounding box center [161, 229] width 88 height 100
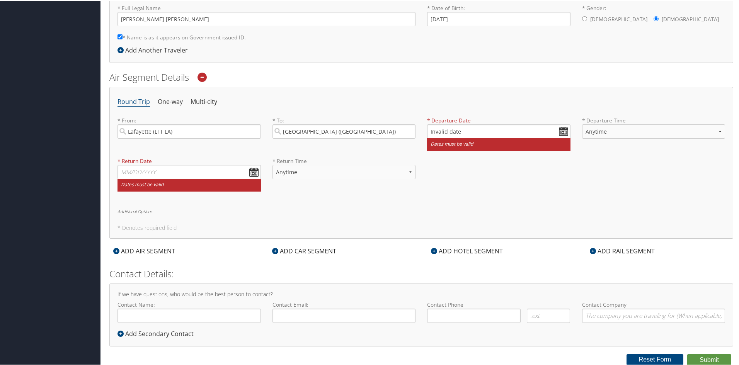
click at [273, 243] on form "Reporting Fields for State of Louisiana (SOLA) * Requested By : Delilah Marie J…" at bounding box center [420, 98] width 623 height 534
click at [252, 172] on input "text" at bounding box center [188, 171] width 143 height 14
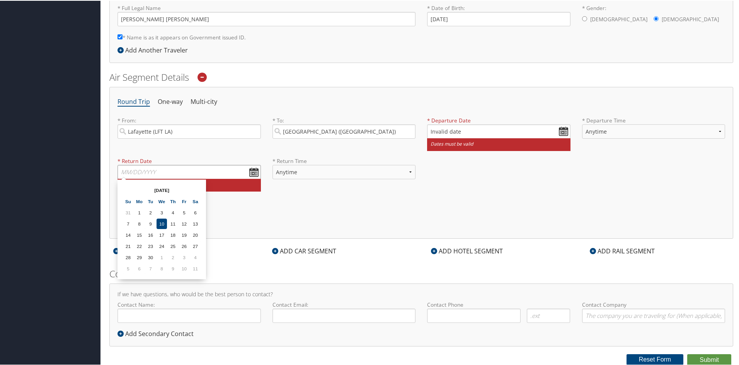
click at [252, 172] on input "text" at bounding box center [188, 171] width 143 height 14
click at [358, 171] on select "Anytime Early Morning (5AM-7AM) Morning (7AM-12PM) Afternoon (12PM-5PM) Evening…" at bounding box center [343, 171] width 143 height 14
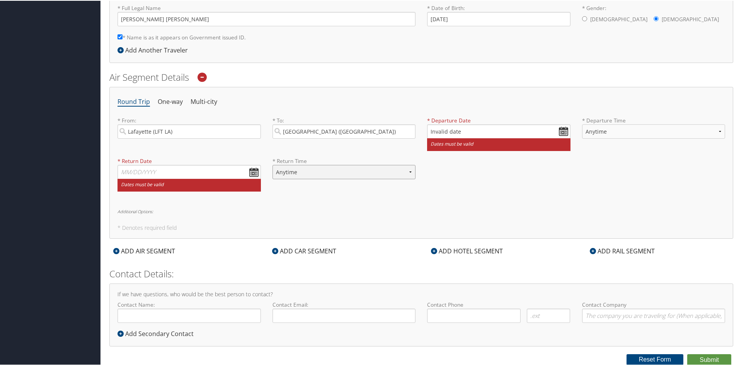
click at [358, 171] on select "Anytime Early Morning (5AM-7AM) Morning (7AM-12PM) Afternoon (12PM-5PM) Evening…" at bounding box center [343, 171] width 143 height 14
click at [259, 170] on input "text" at bounding box center [188, 171] width 143 height 14
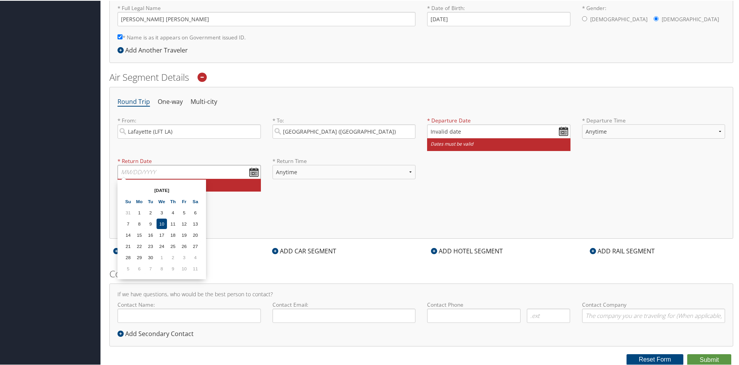
click at [255, 171] on input "text" at bounding box center [188, 171] width 143 height 14
click at [201, 246] on table "Sep 2025 Su Mo Tu We Th Fr Sa 31 1 2 3 4 5 6 7 8 9 10 11 12 13 14 15 16 17 18 1…" at bounding box center [161, 228] width 79 height 90
click at [657, 362] on button "Reset Form" at bounding box center [654, 358] width 57 height 11
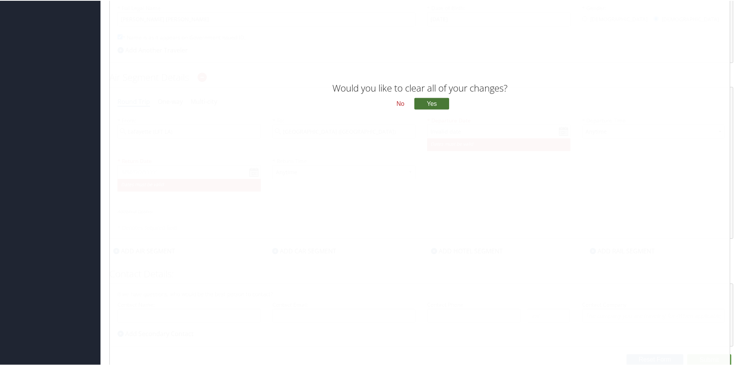
click at [426, 105] on button "Yes" at bounding box center [431, 103] width 35 height 12
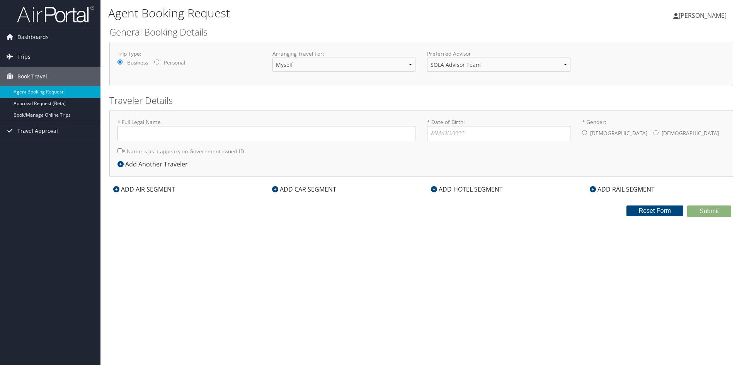
type input "[PERSON_NAME] [PERSON_NAME]"
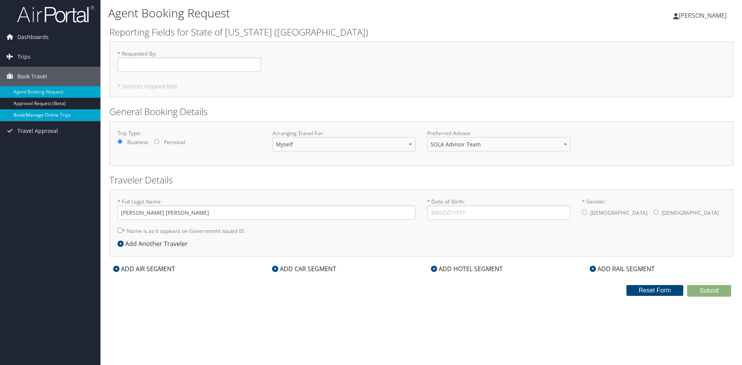
click at [63, 116] on link "Book/Manage Online Trips" at bounding box center [50, 115] width 100 height 12
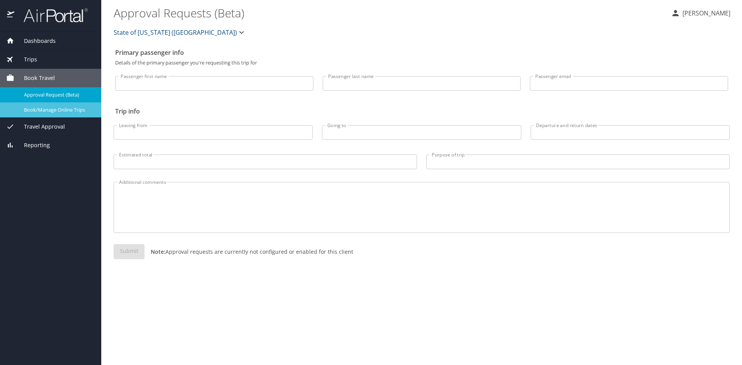
click at [63, 112] on span "Book/Manage Online Trips" at bounding box center [58, 109] width 68 height 7
